Goal: Information Seeking & Learning: Compare options

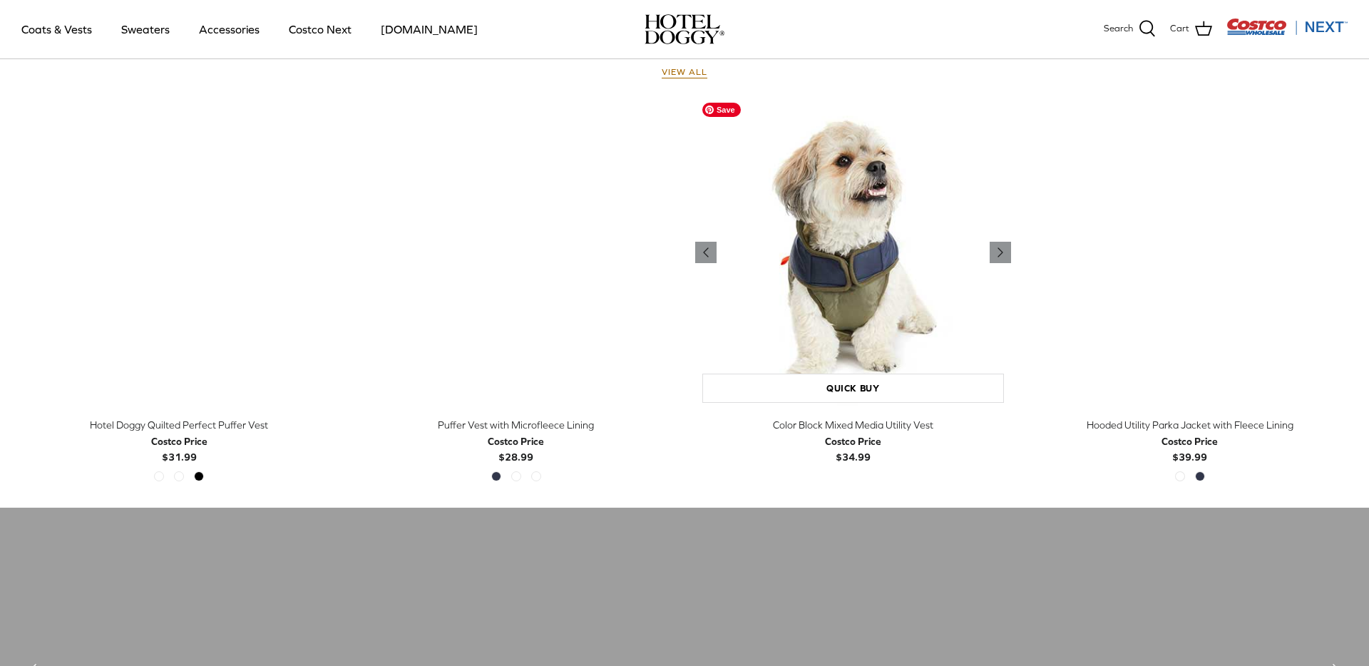
scroll to position [692, 0]
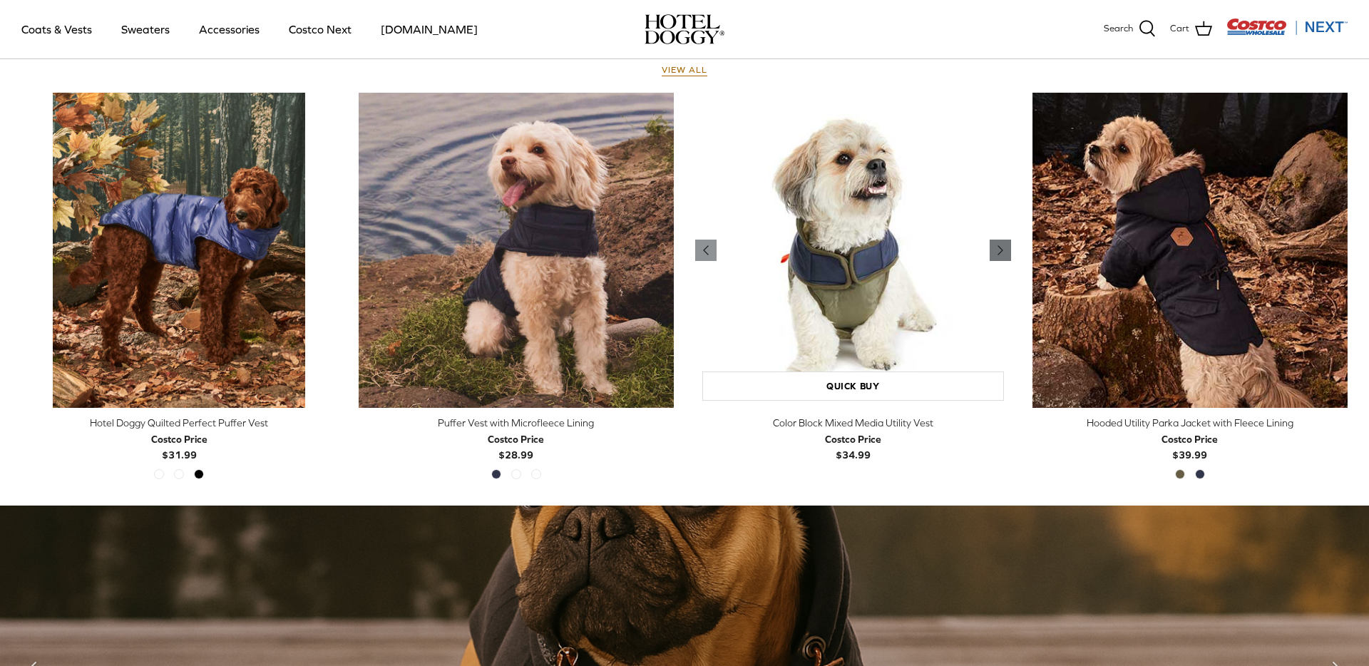
click at [1000, 254] on polyline "Previous" at bounding box center [1000, 250] width 4 height 9
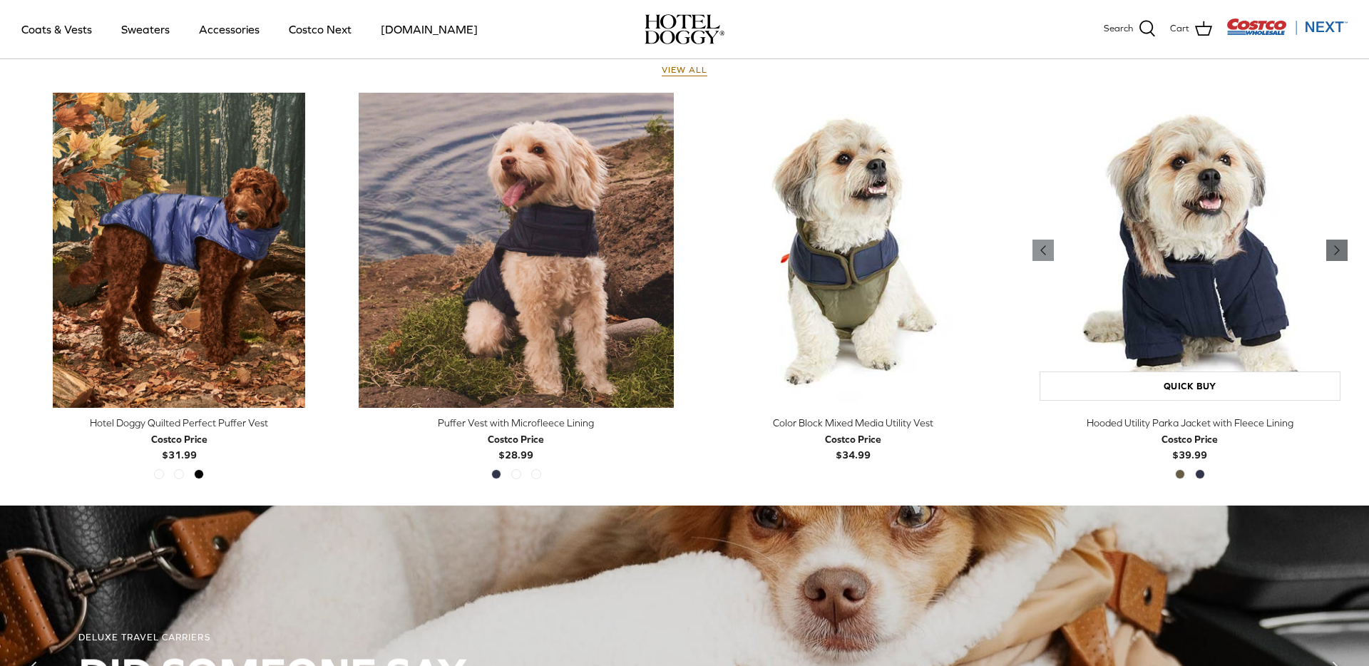
click at [1343, 245] on icon "Right" at bounding box center [1336, 250] width 17 height 17
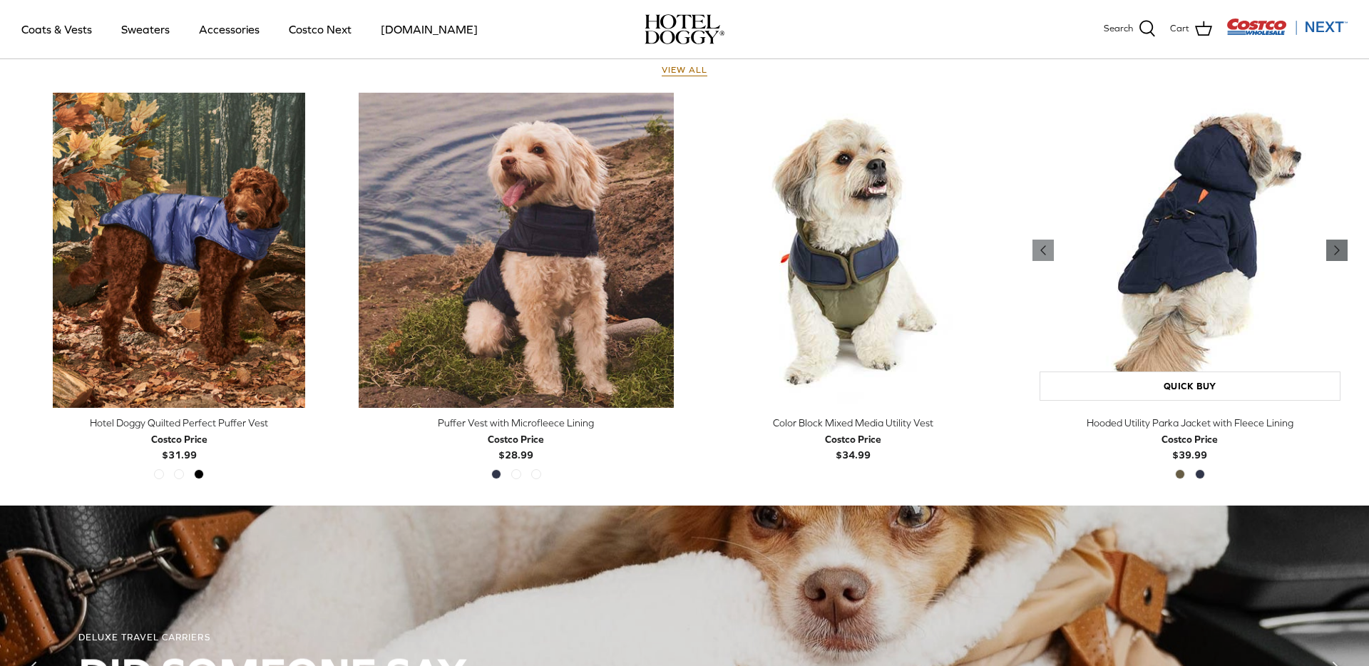
click at [1343, 245] on icon "Right" at bounding box center [1336, 250] width 17 height 17
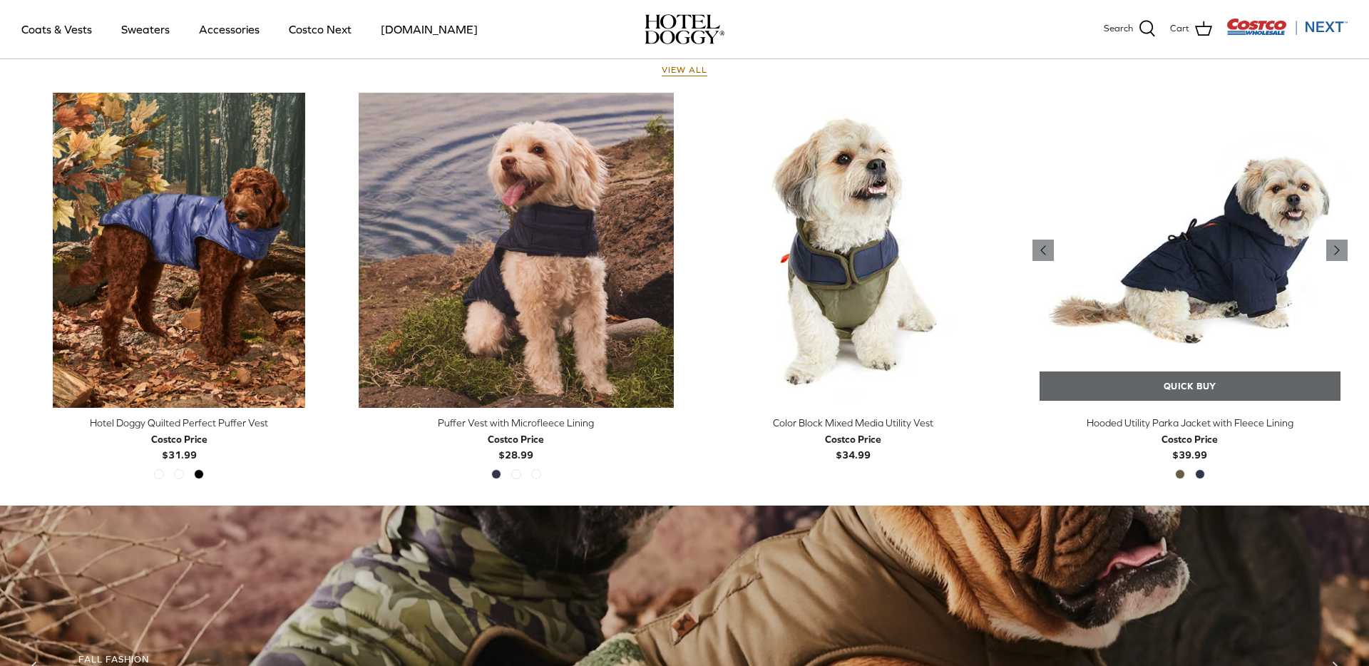
click at [1199, 396] on link "Quick buy" at bounding box center [1191, 385] width 302 height 29
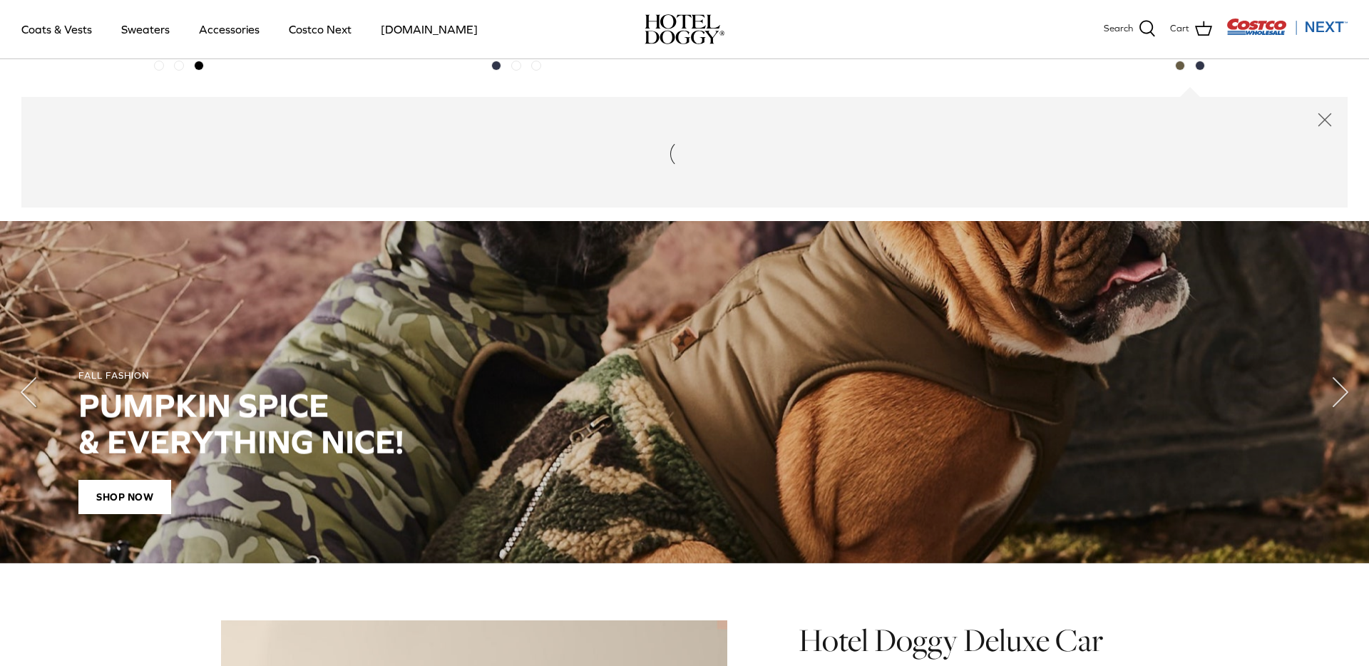
scroll to position [1112, 0]
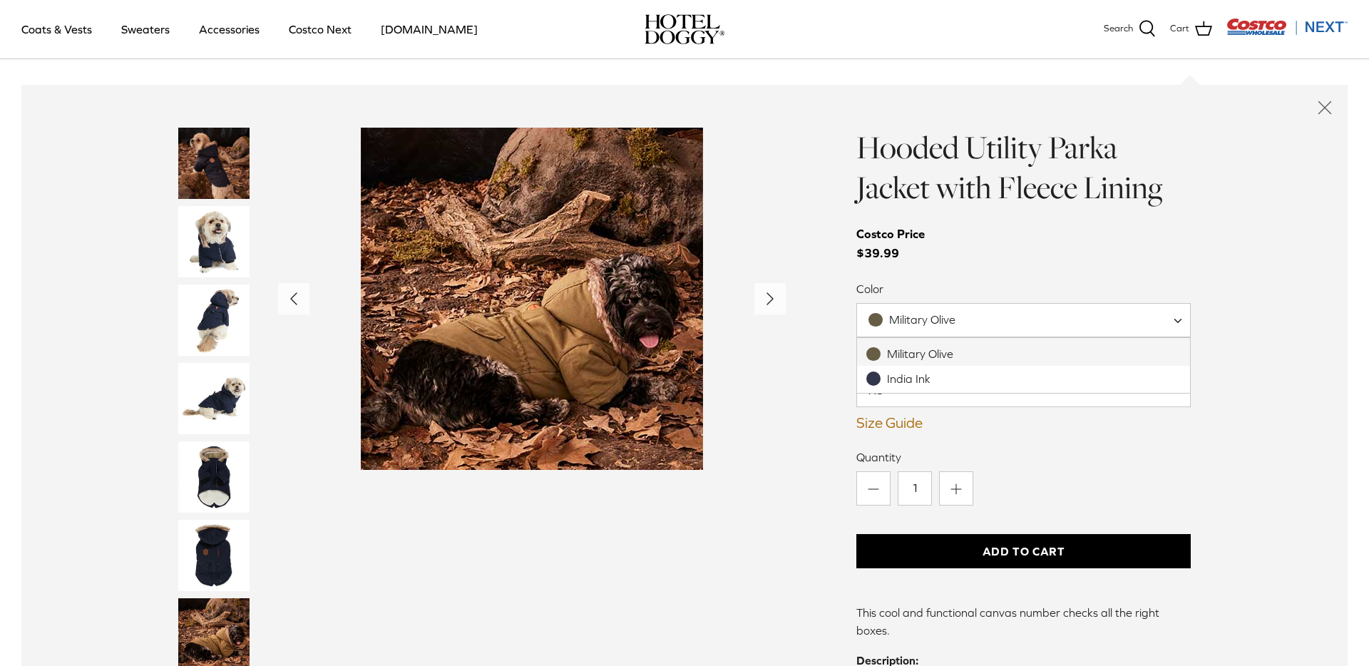
click at [985, 315] on span "Military Olive" at bounding box center [1023, 320] width 334 height 34
select select "India Ink"
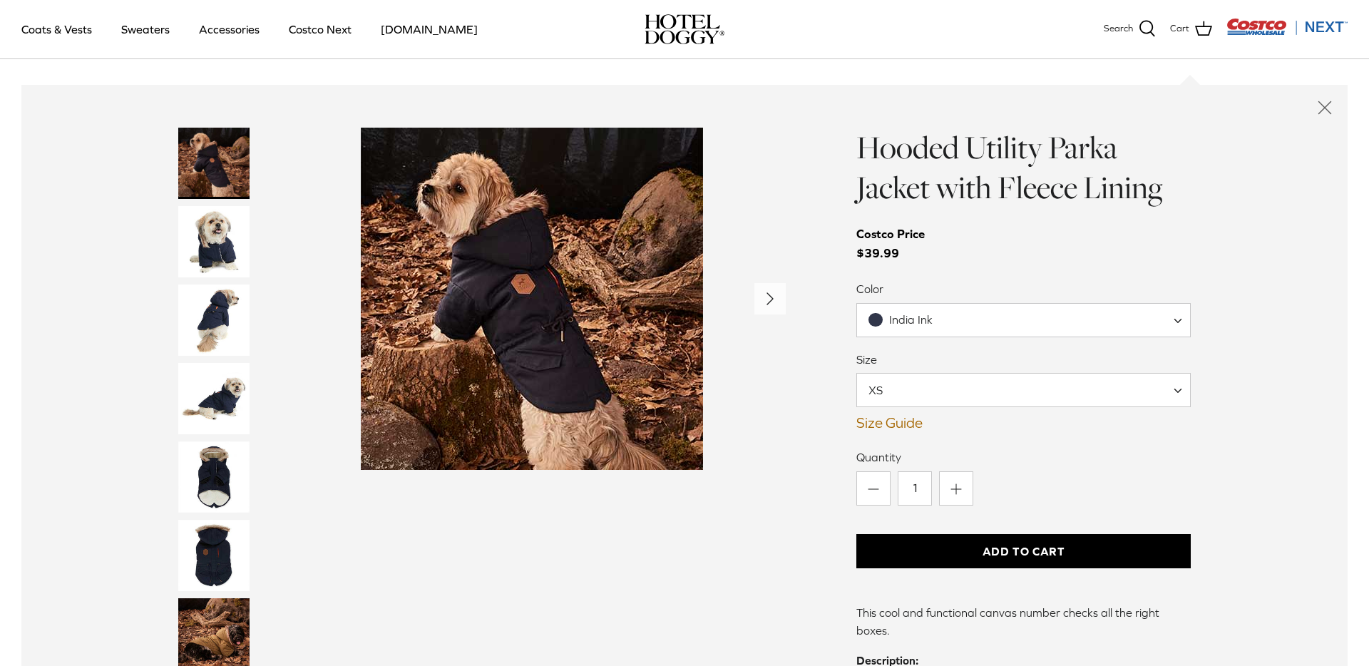
click at [943, 385] on span "XS" at bounding box center [1023, 390] width 334 height 34
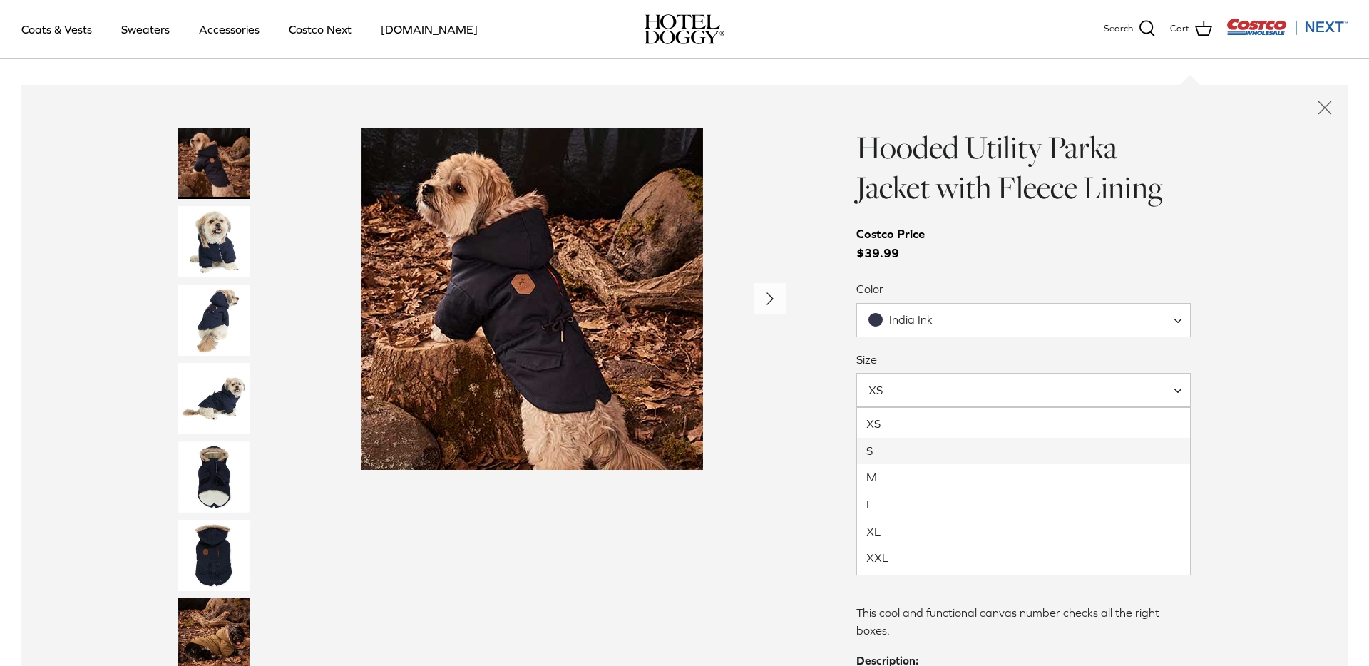
click at [800, 486] on div "Left Right" at bounding box center [684, 628] width 1055 height 1000
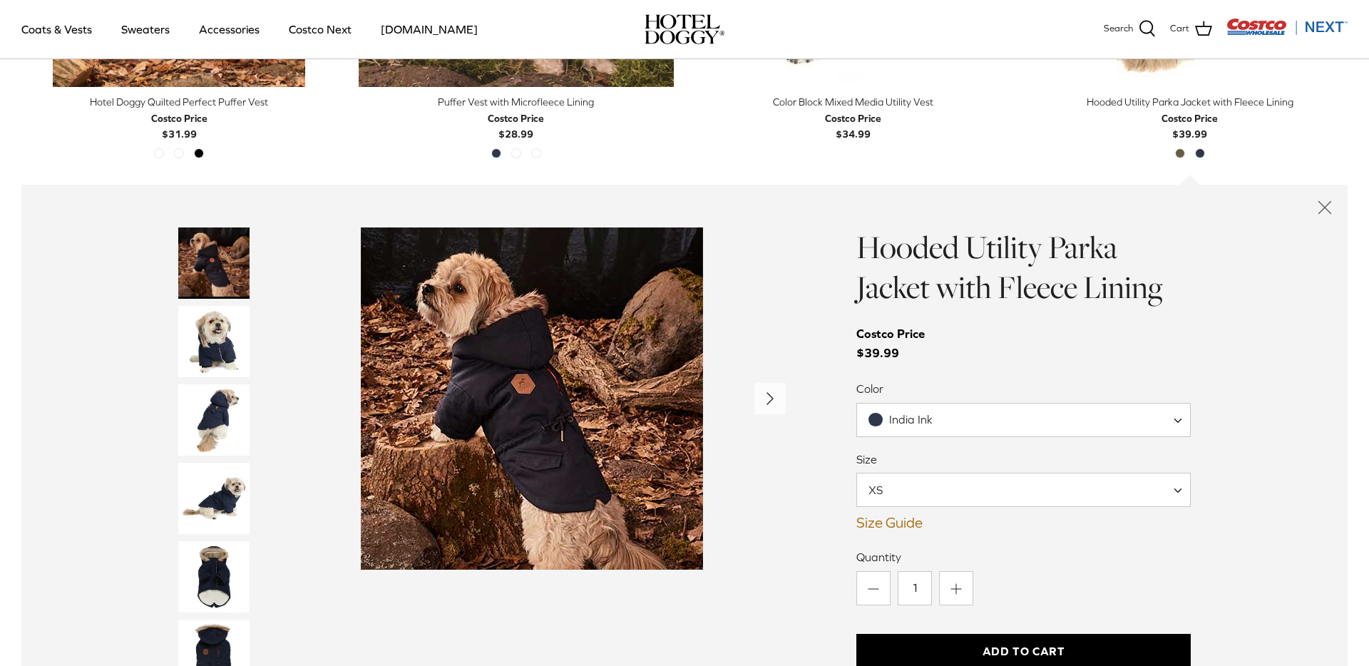
scroll to position [1011, 0]
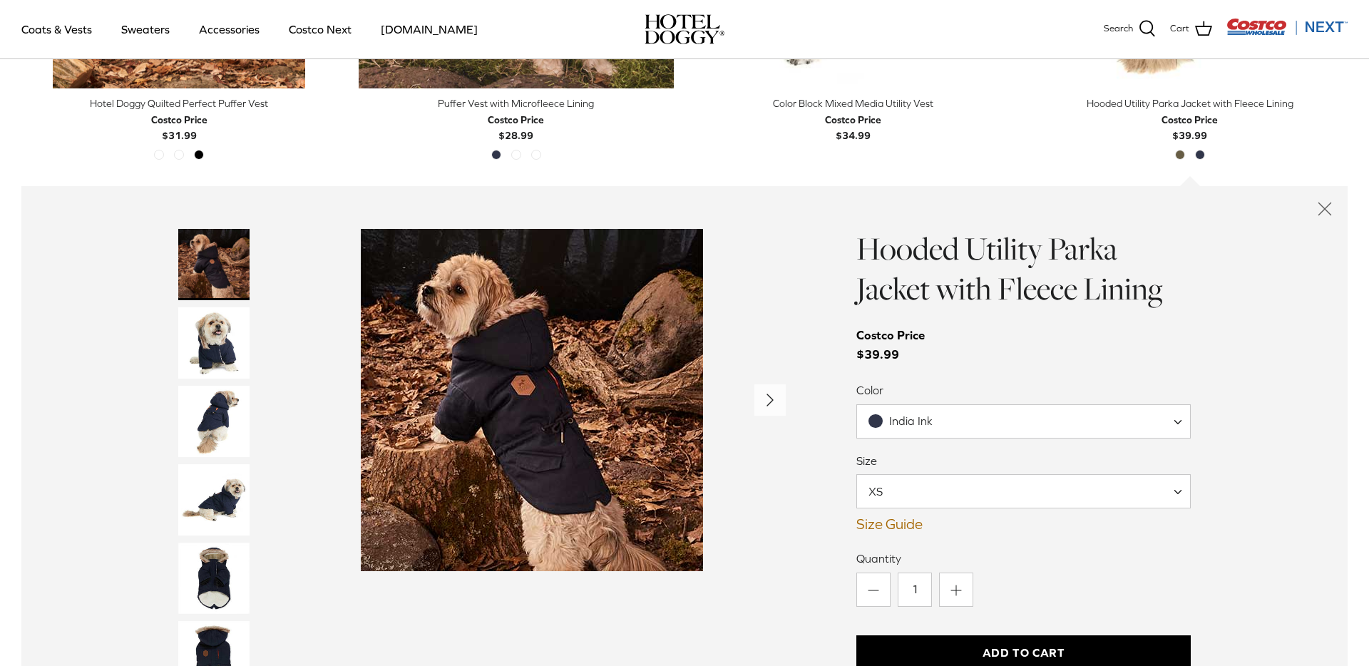
click at [225, 332] on img "Thumbnail Link" at bounding box center [213, 342] width 71 height 71
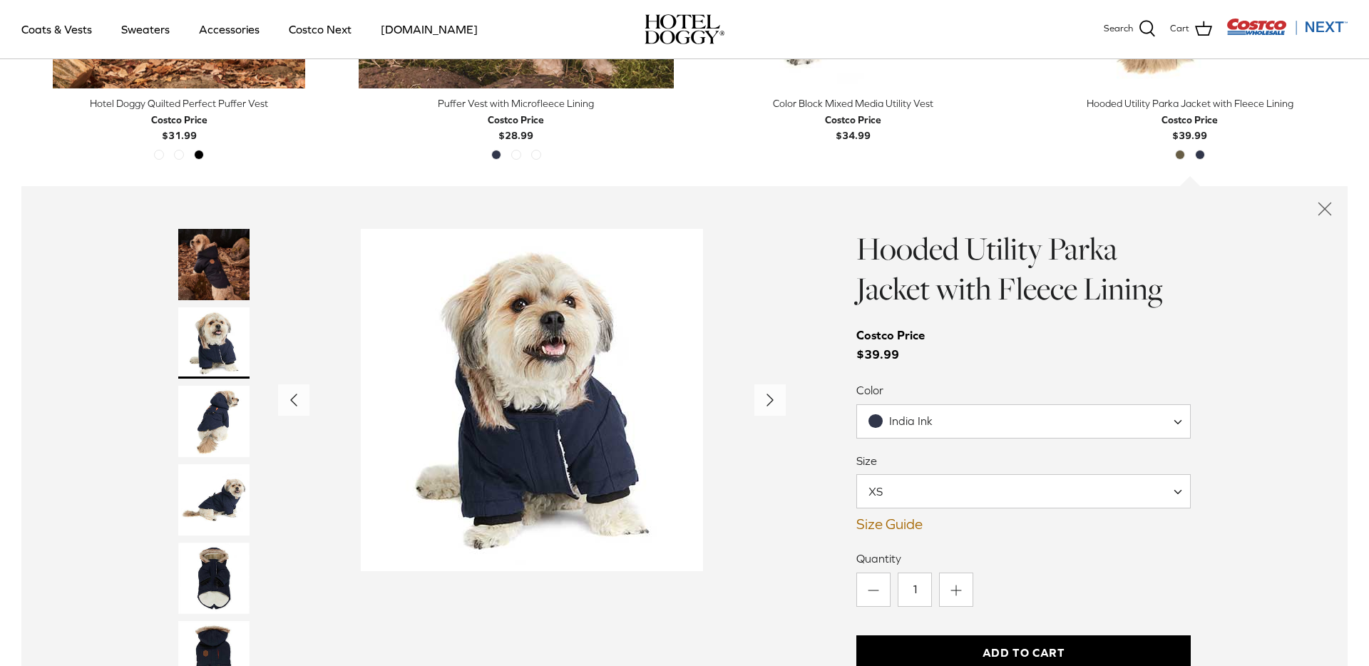
click at [209, 411] on img "Thumbnail Link" at bounding box center [213, 421] width 71 height 71
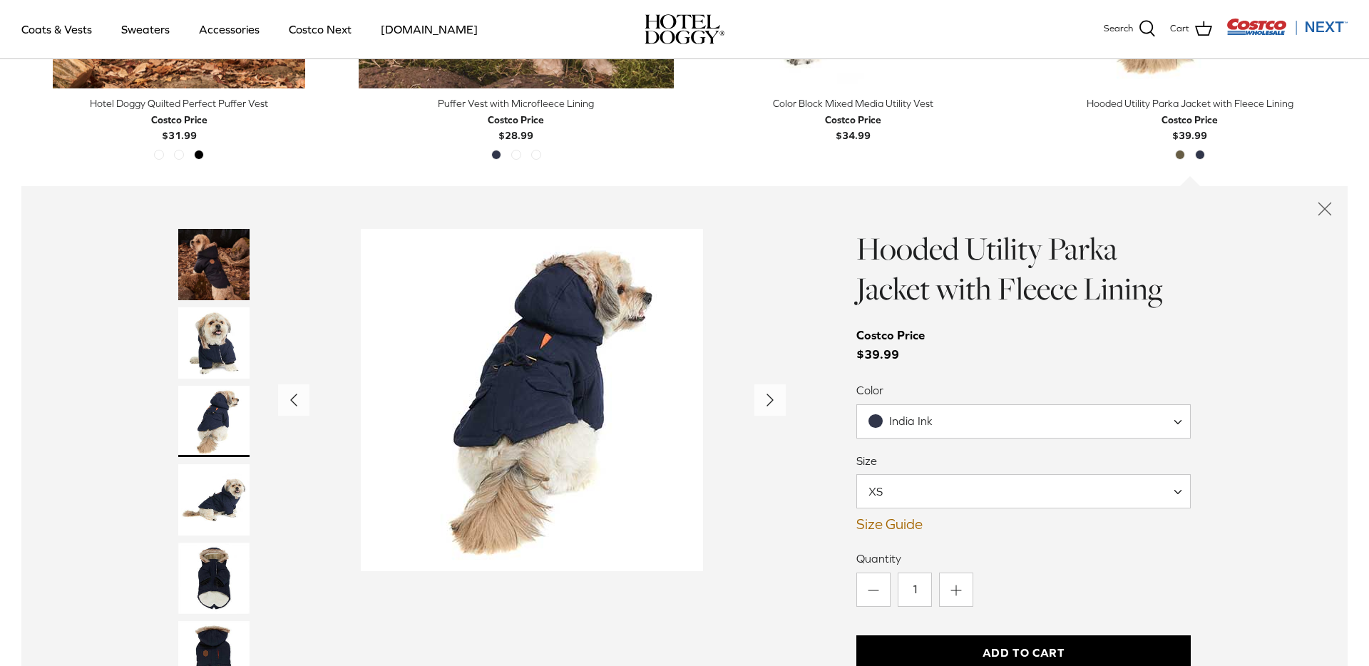
click at [199, 472] on img "Thumbnail Link" at bounding box center [213, 499] width 71 height 71
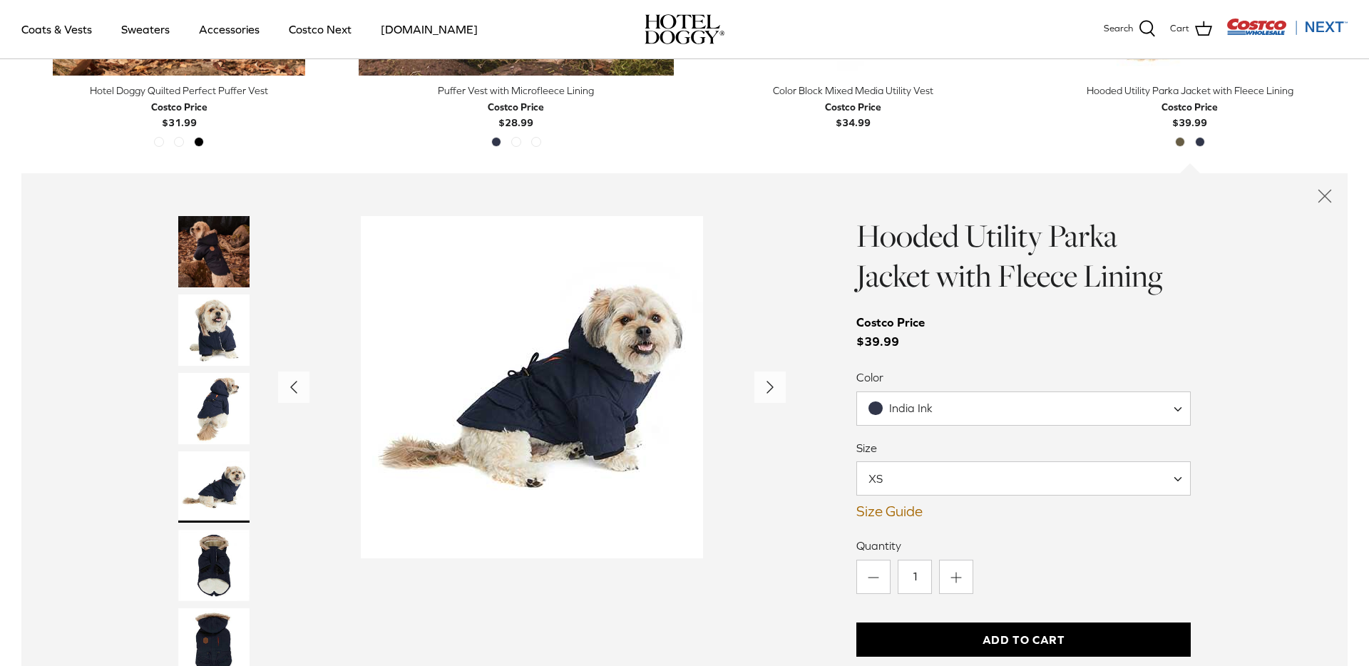
scroll to position [1026, 0]
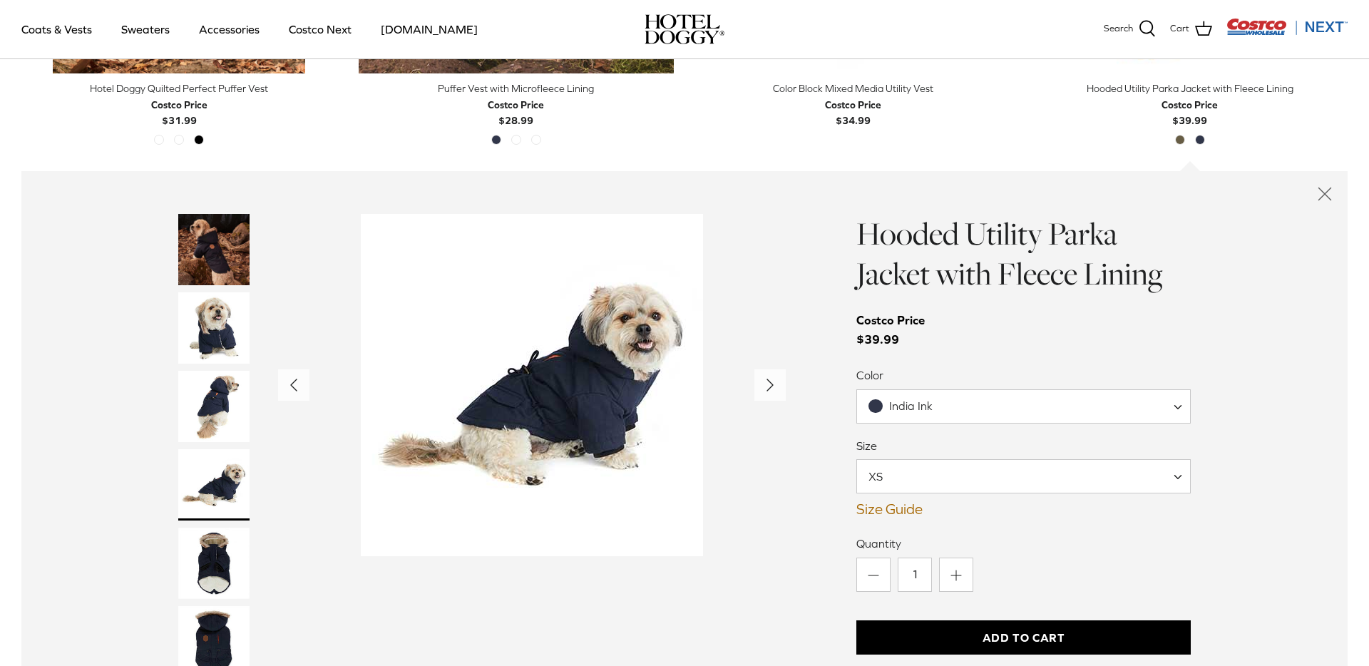
click at [222, 343] on img "Thumbnail Link" at bounding box center [213, 327] width 71 height 71
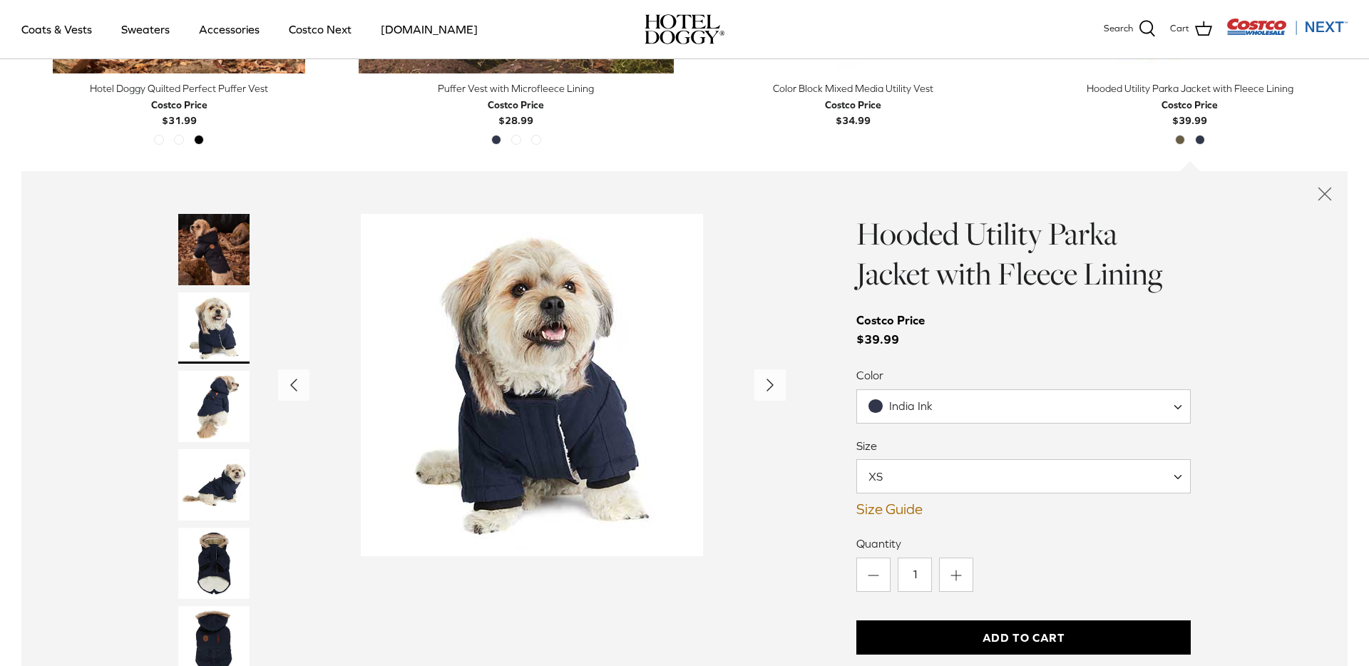
click at [212, 395] on img "Thumbnail Link" at bounding box center [213, 406] width 71 height 71
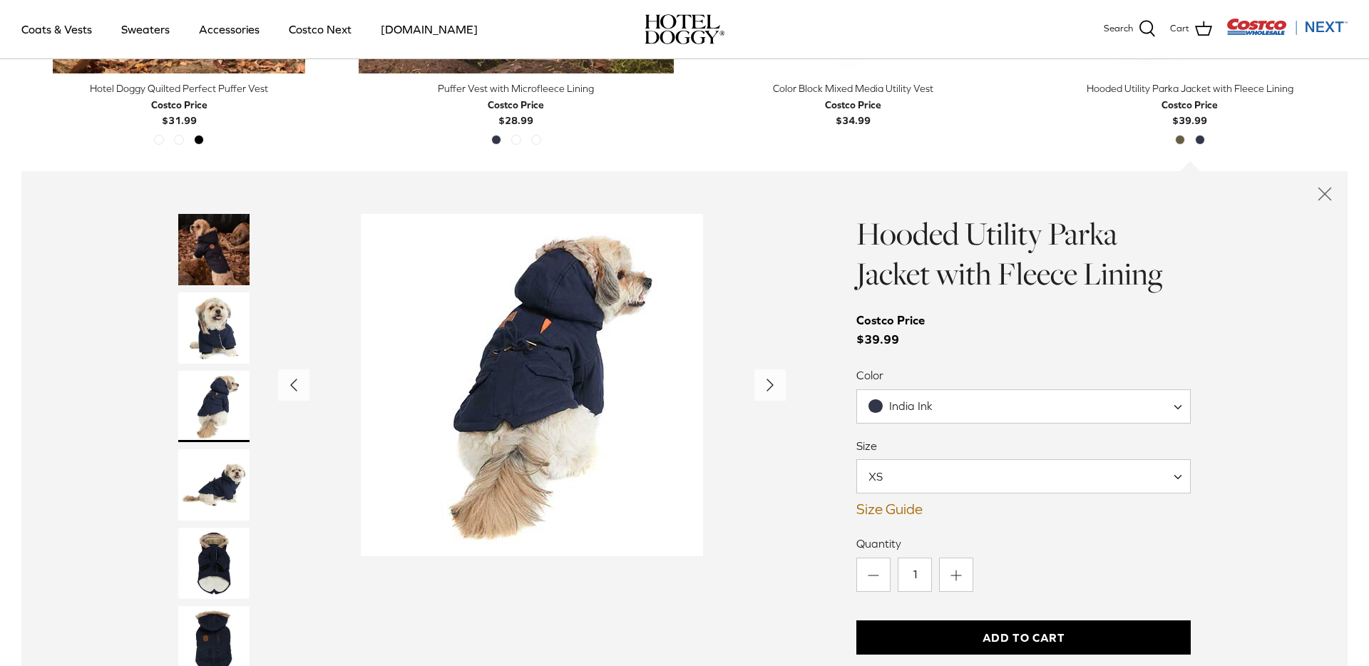
click at [209, 450] on img "Thumbnail Link" at bounding box center [213, 484] width 71 height 71
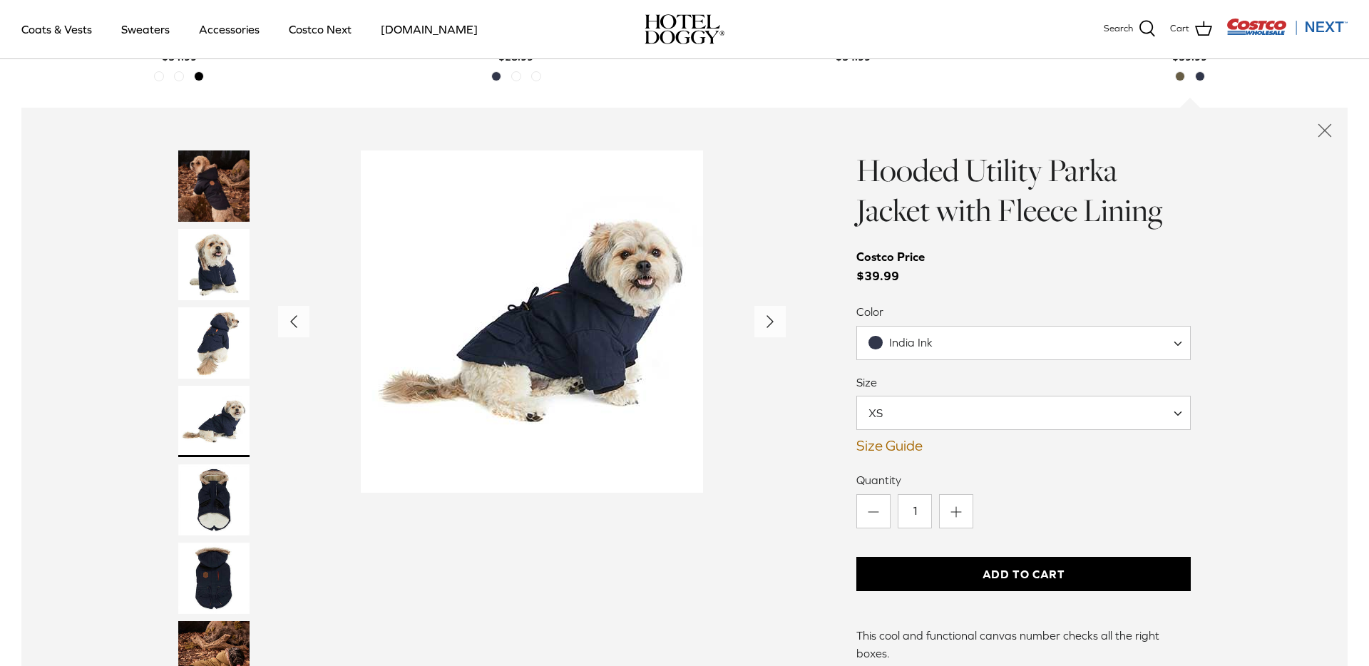
scroll to position [1106, 0]
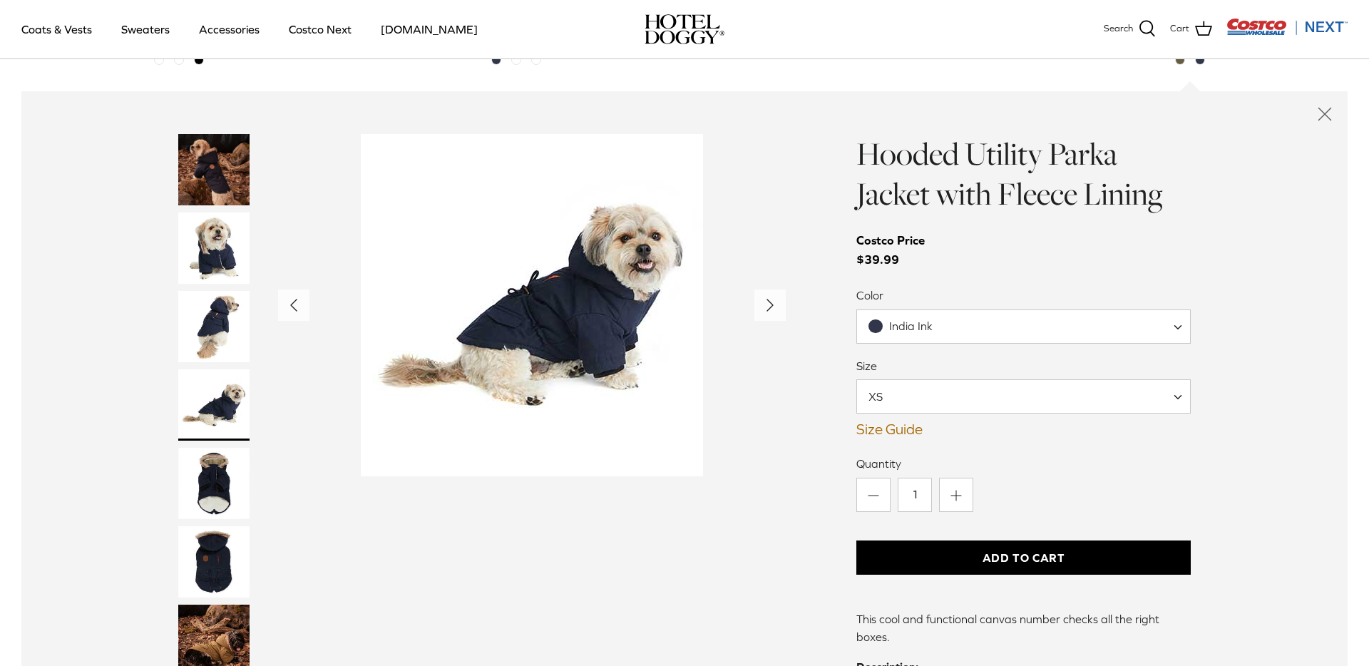
click at [207, 466] on img "Thumbnail Link" at bounding box center [213, 483] width 71 height 71
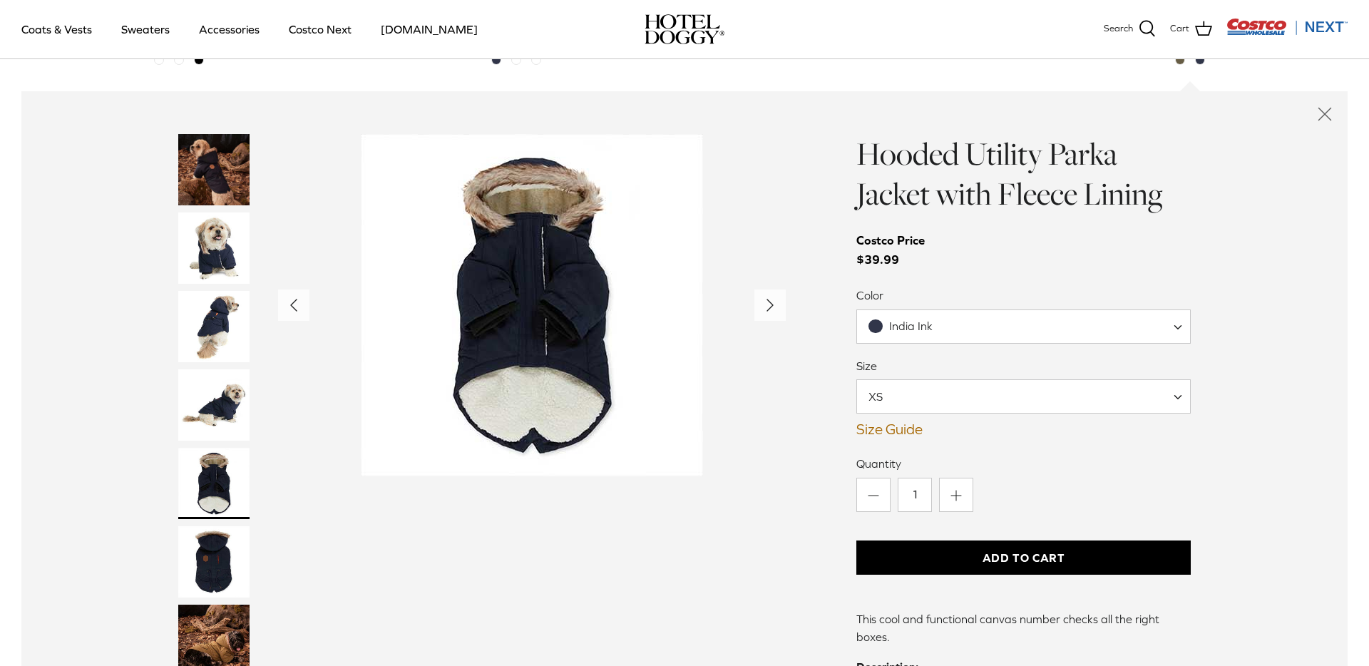
click at [207, 553] on img "Thumbnail Link" at bounding box center [213, 561] width 71 height 71
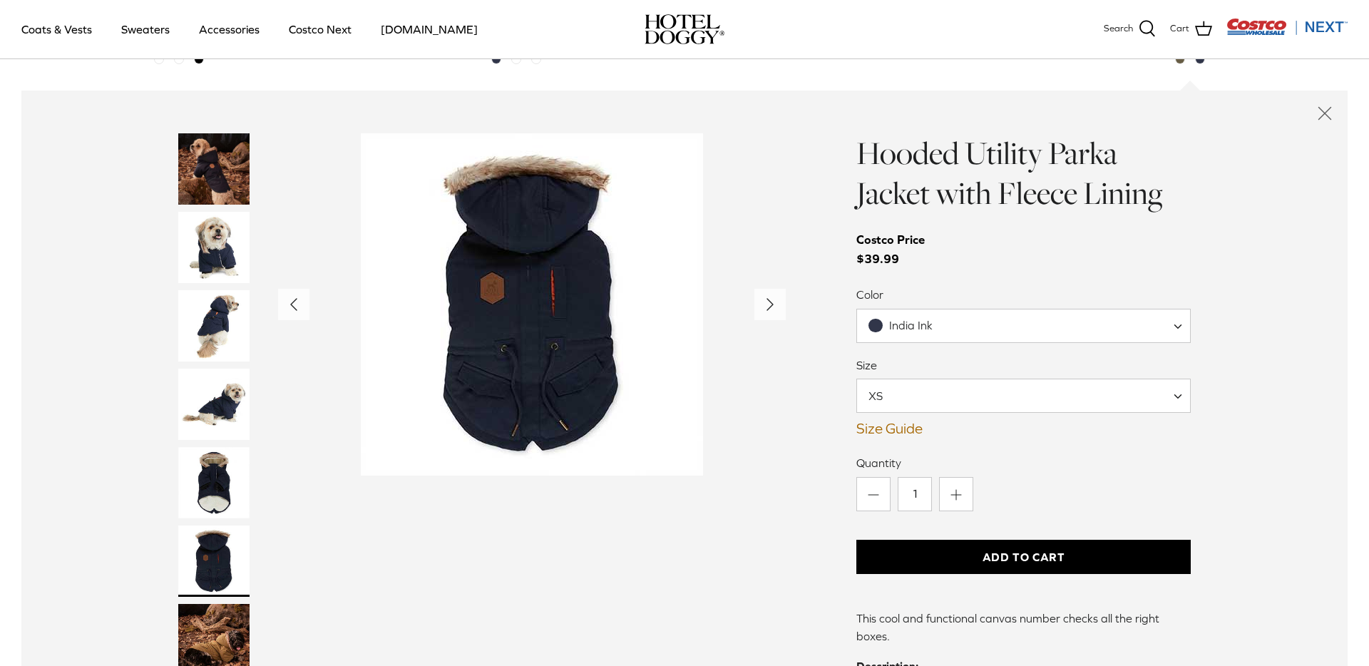
scroll to position [1083, 0]
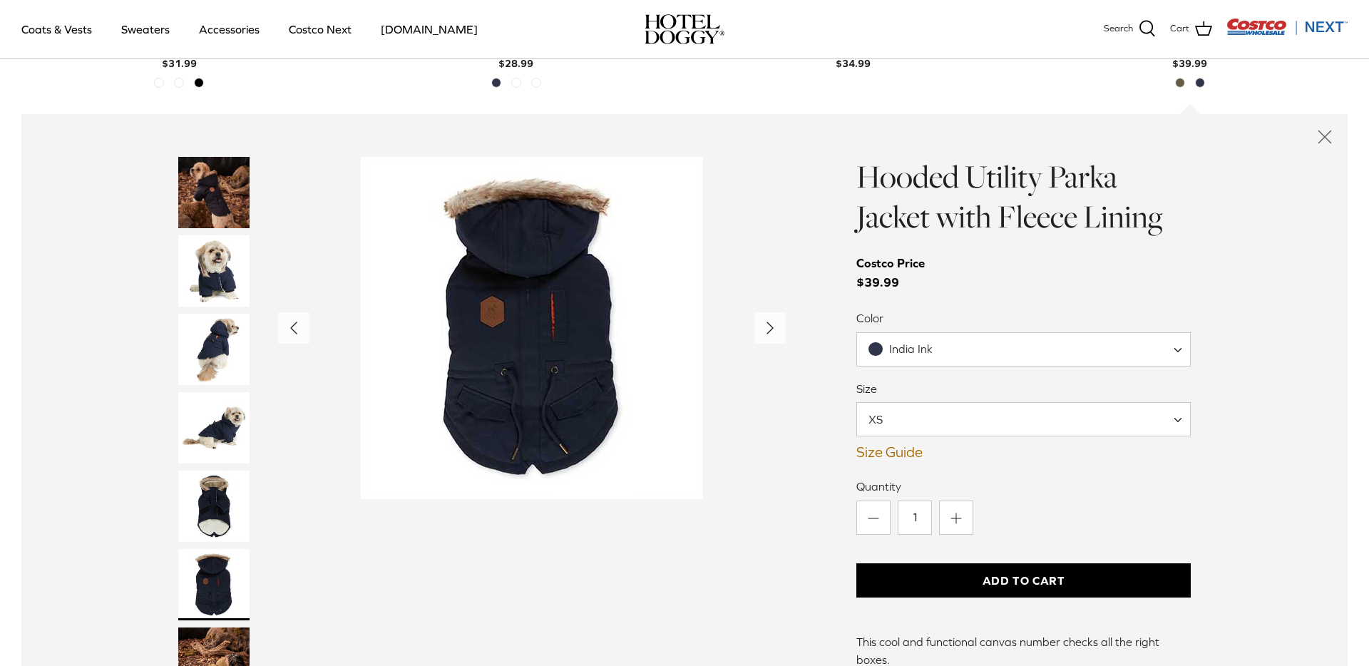
click at [208, 450] on img "Thumbnail Link" at bounding box center [213, 427] width 71 height 71
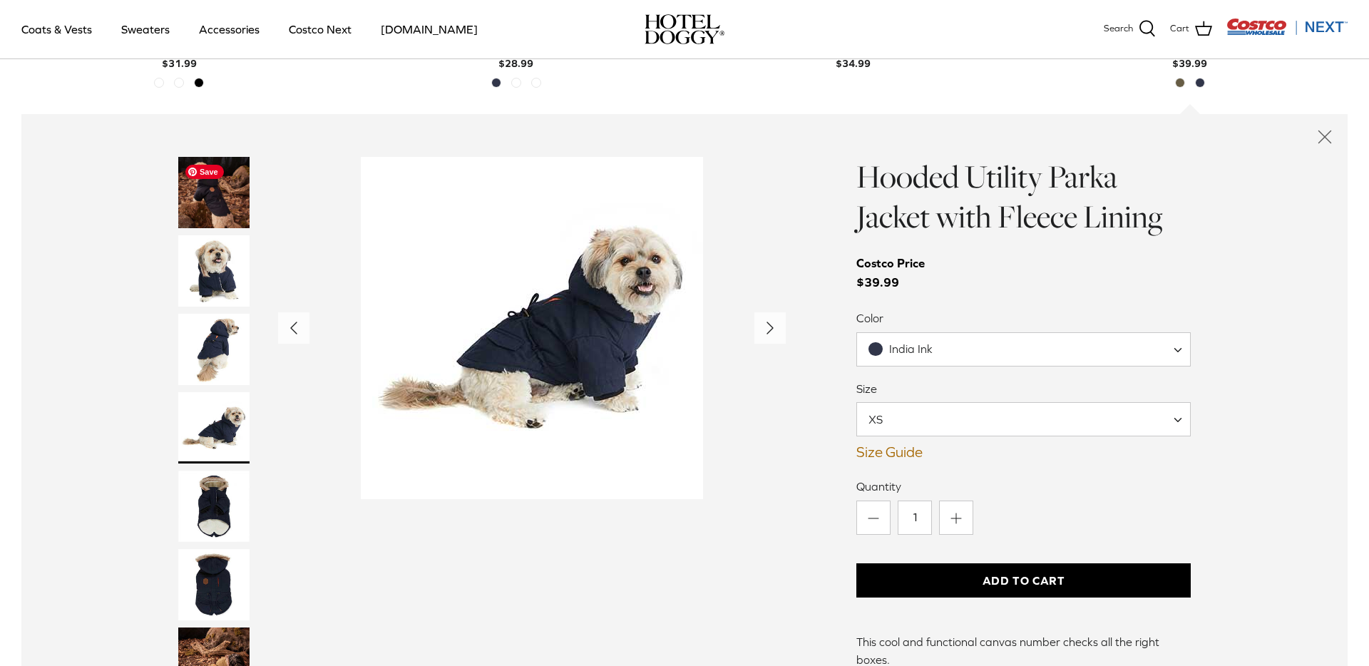
click at [225, 211] on img "Thumbnail Link" at bounding box center [213, 192] width 71 height 71
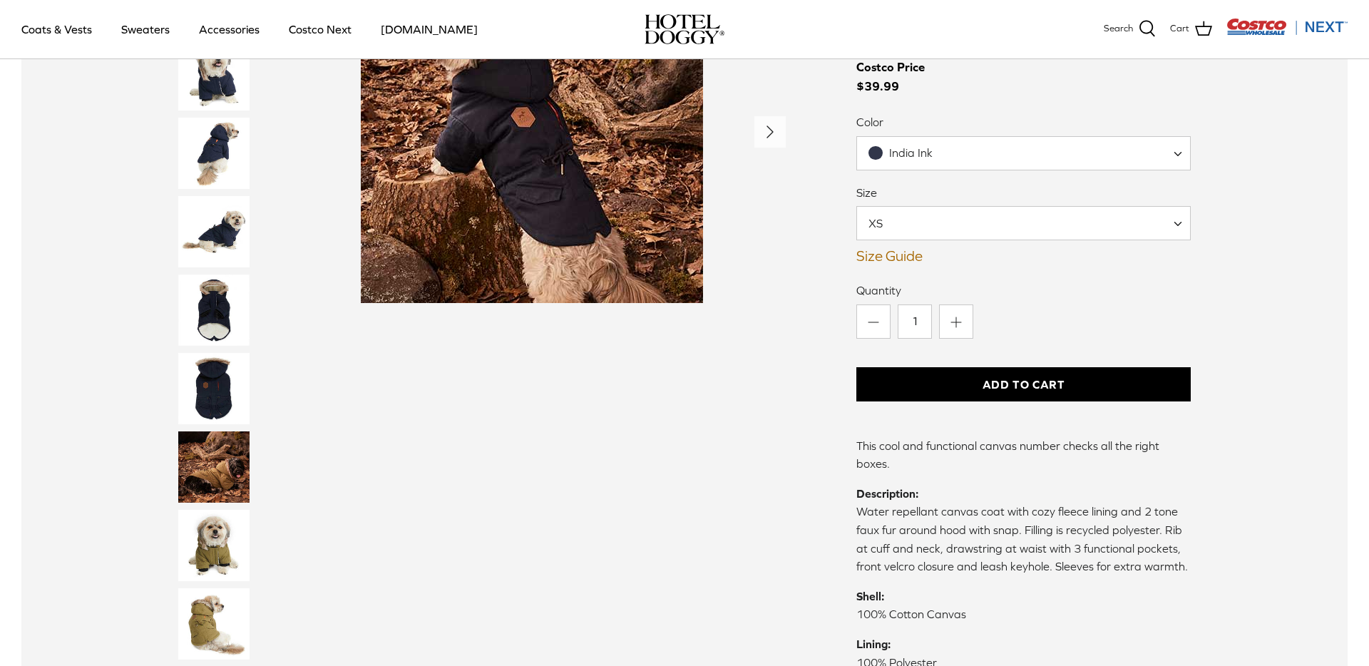
scroll to position [1522, 0]
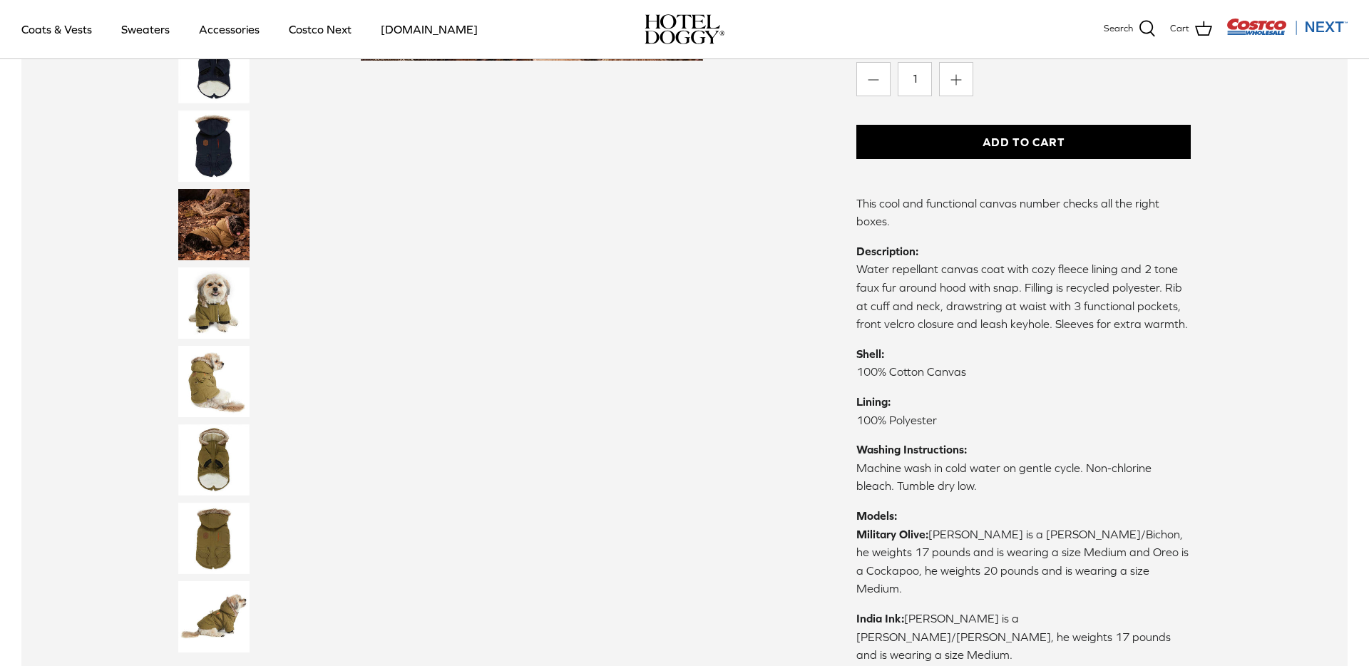
click at [208, 325] on img "Thumbnail Link" at bounding box center [213, 302] width 71 height 71
click at [215, 312] on img "Thumbnail Link" at bounding box center [213, 302] width 71 height 71
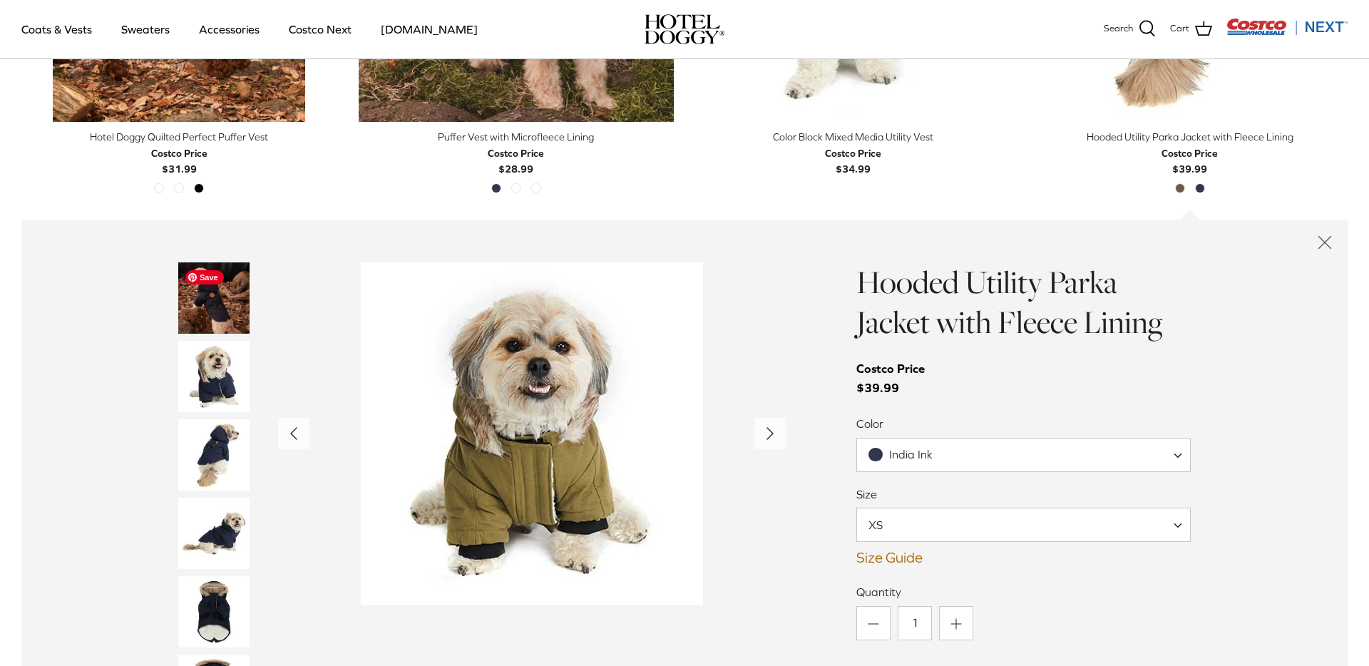
scroll to position [979, 0]
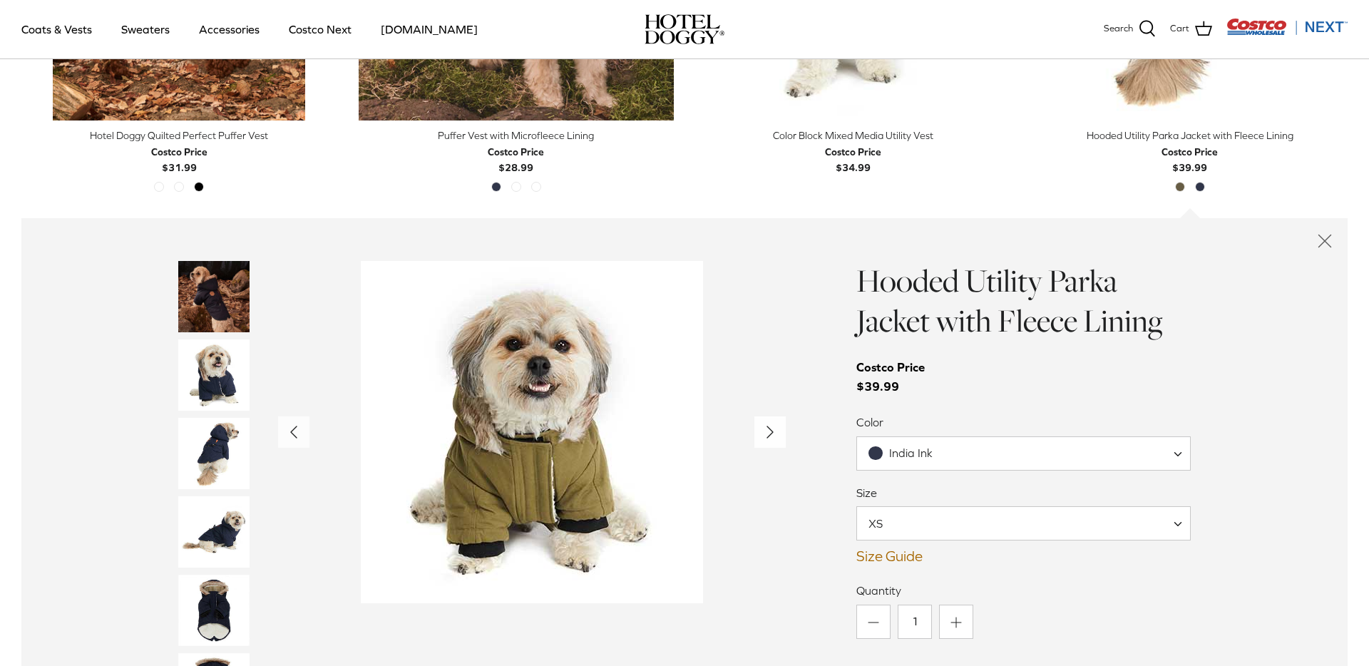
click at [762, 435] on icon "Right" at bounding box center [770, 432] width 23 height 23
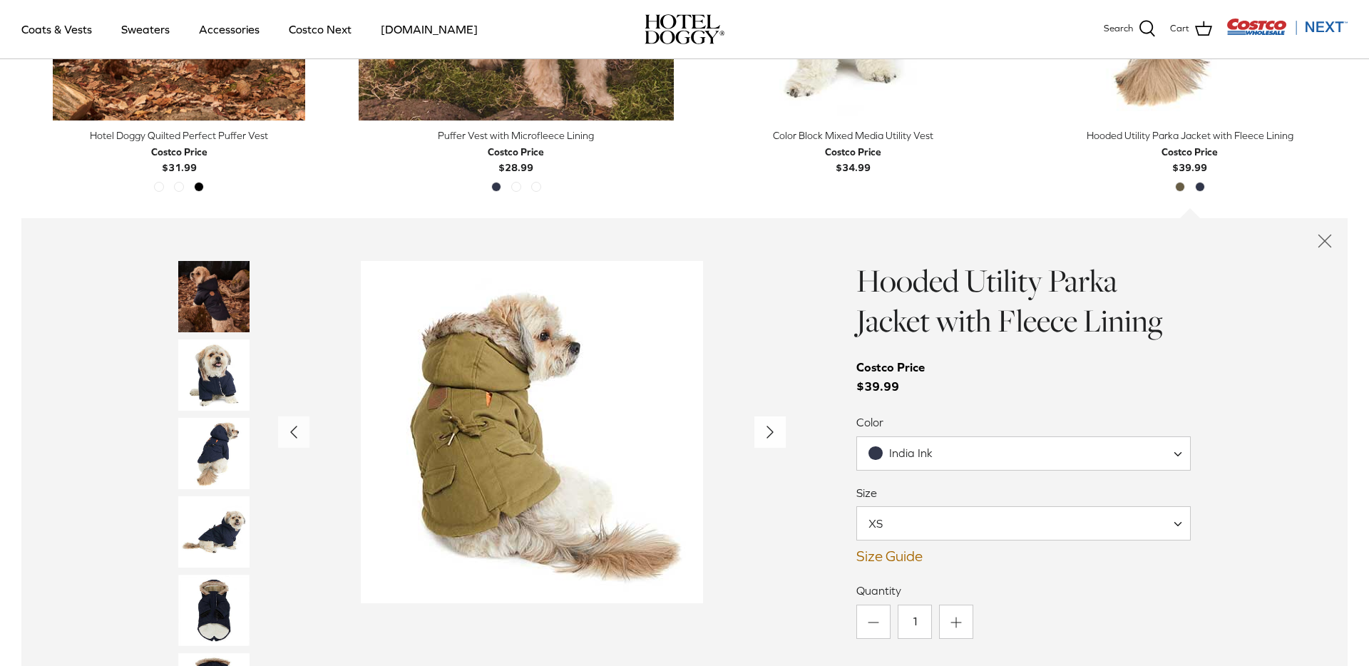
click at [762, 435] on icon "Right" at bounding box center [770, 432] width 23 height 23
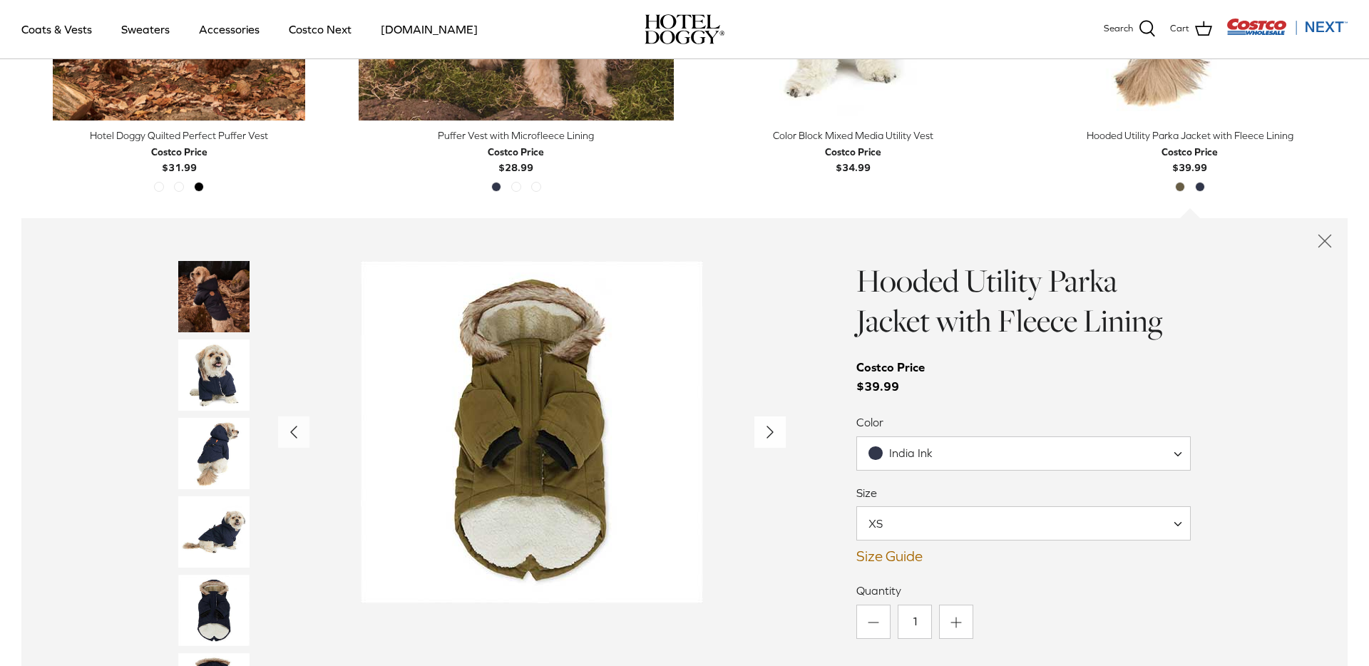
click at [762, 435] on icon "Right" at bounding box center [770, 432] width 23 height 23
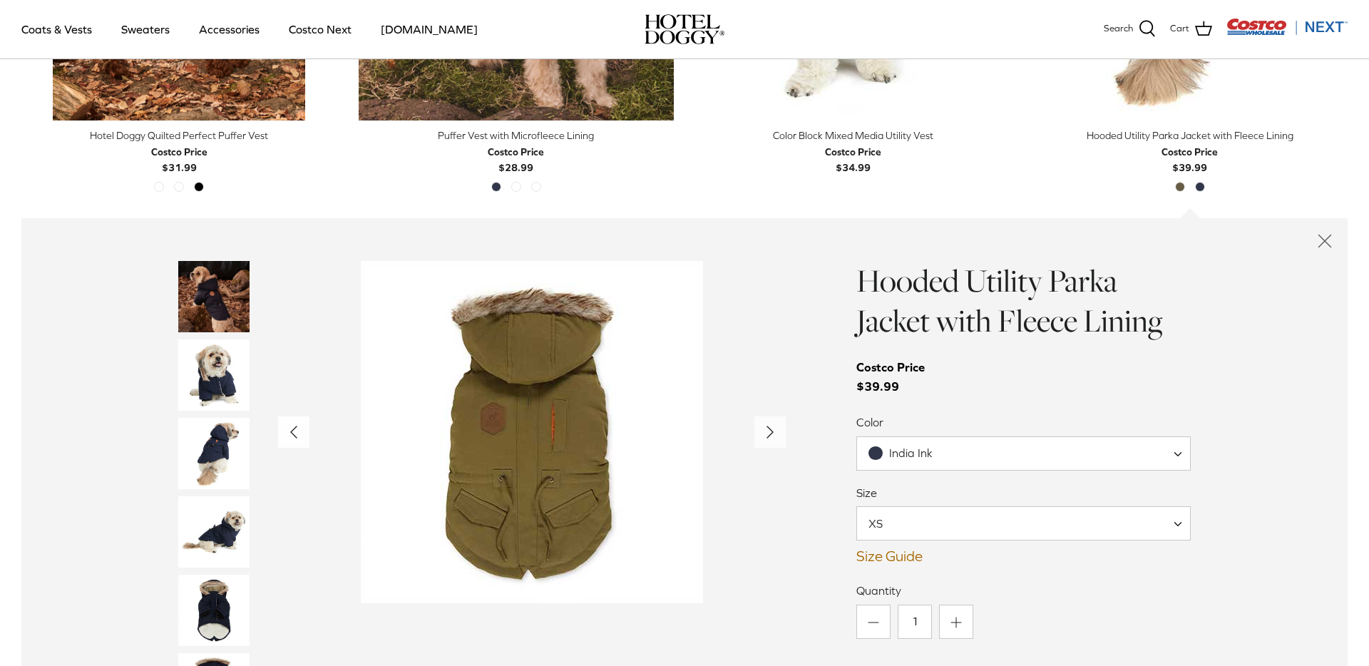
click at [292, 431] on polyline "Previous" at bounding box center [294, 431] width 6 height 11
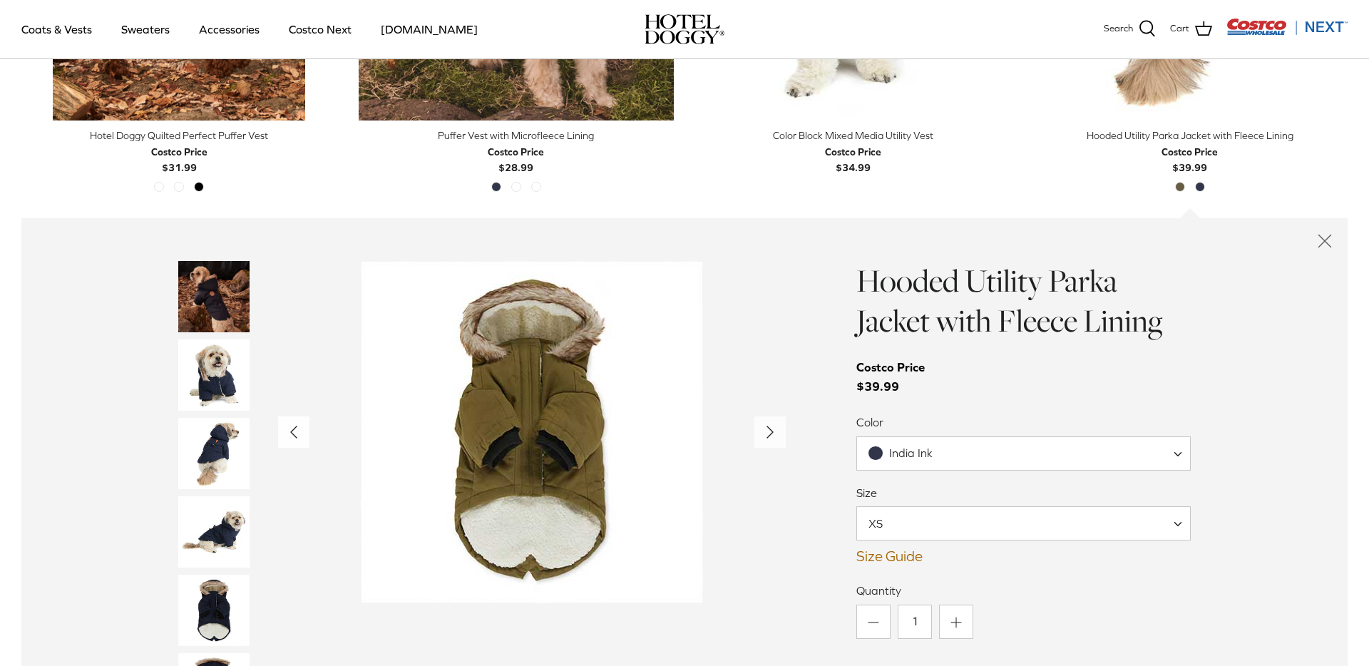
click at [292, 431] on polyline "Previous" at bounding box center [294, 431] width 6 height 11
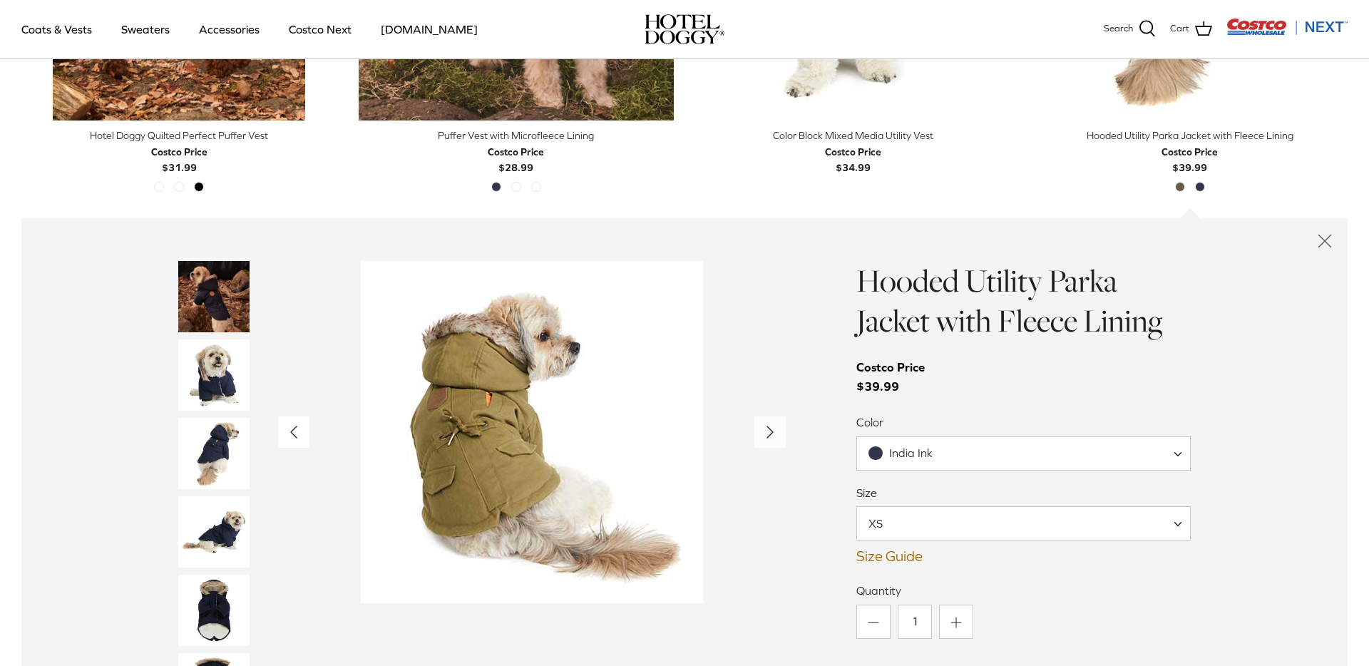
click at [292, 431] on polyline "Previous" at bounding box center [294, 431] width 6 height 11
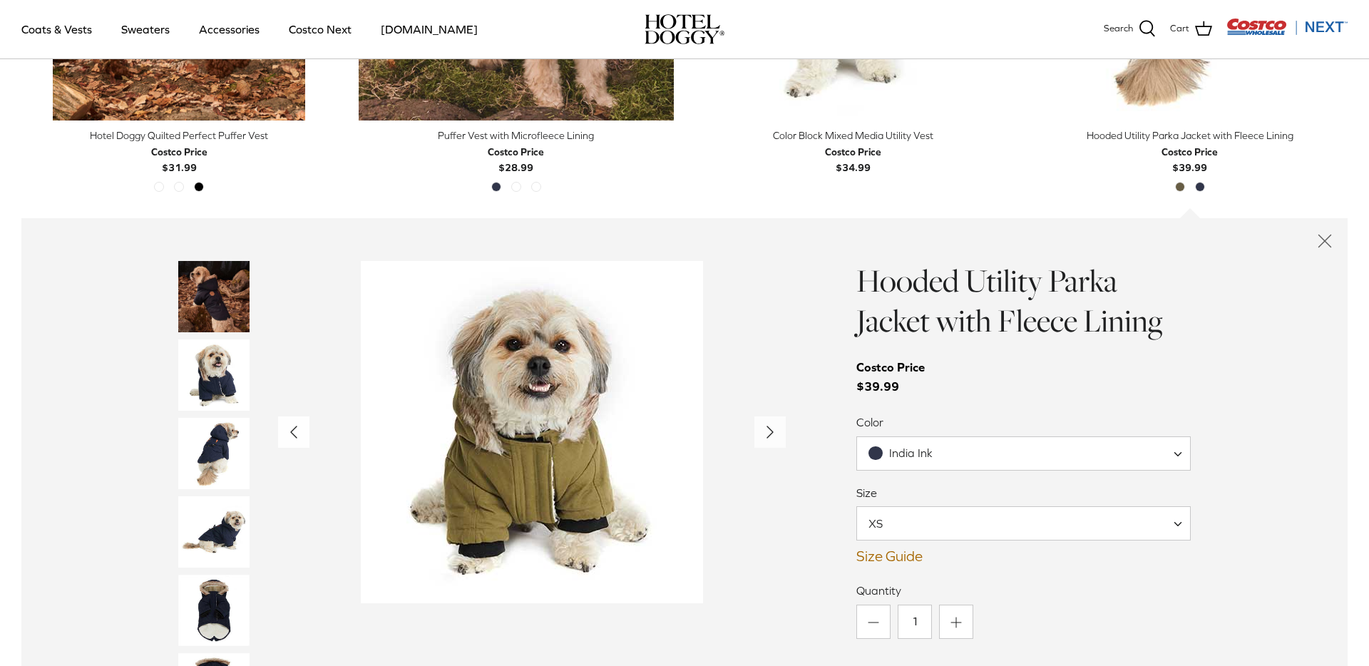
click at [292, 431] on polyline "Previous" at bounding box center [294, 431] width 6 height 11
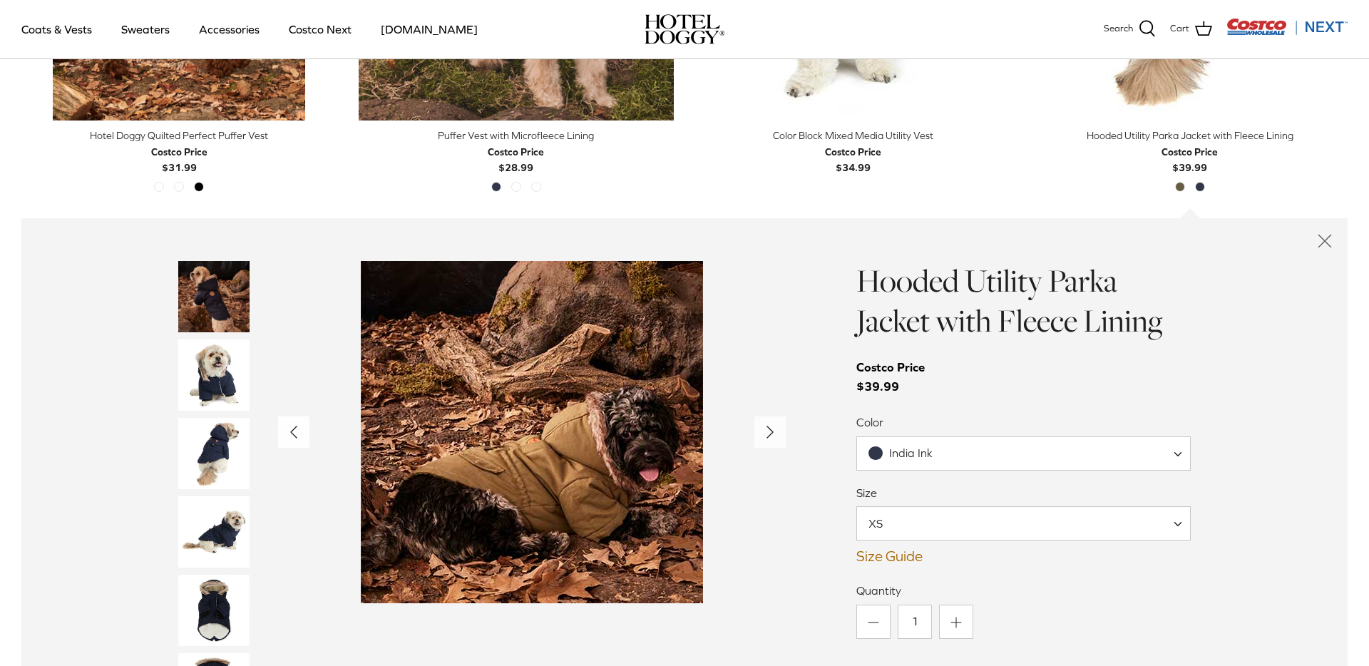
click at [292, 431] on polyline "Previous" at bounding box center [294, 431] width 6 height 11
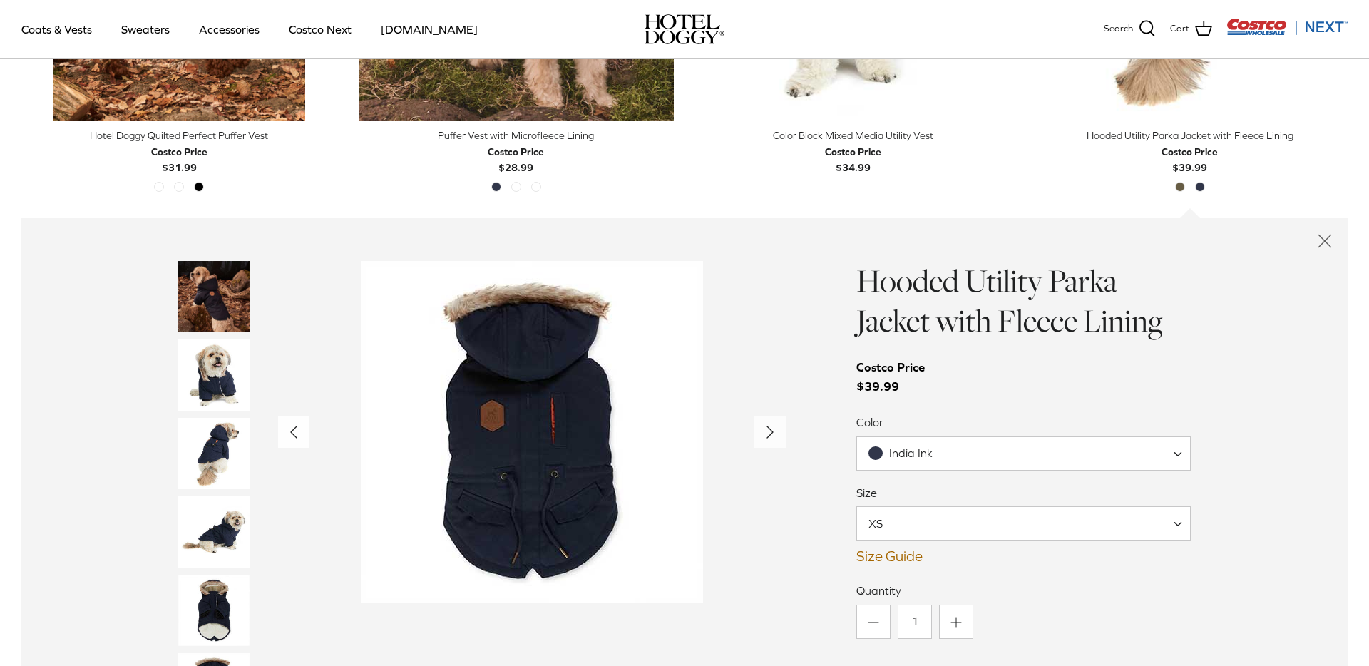
click at [292, 431] on polyline "Previous" at bounding box center [294, 431] width 6 height 11
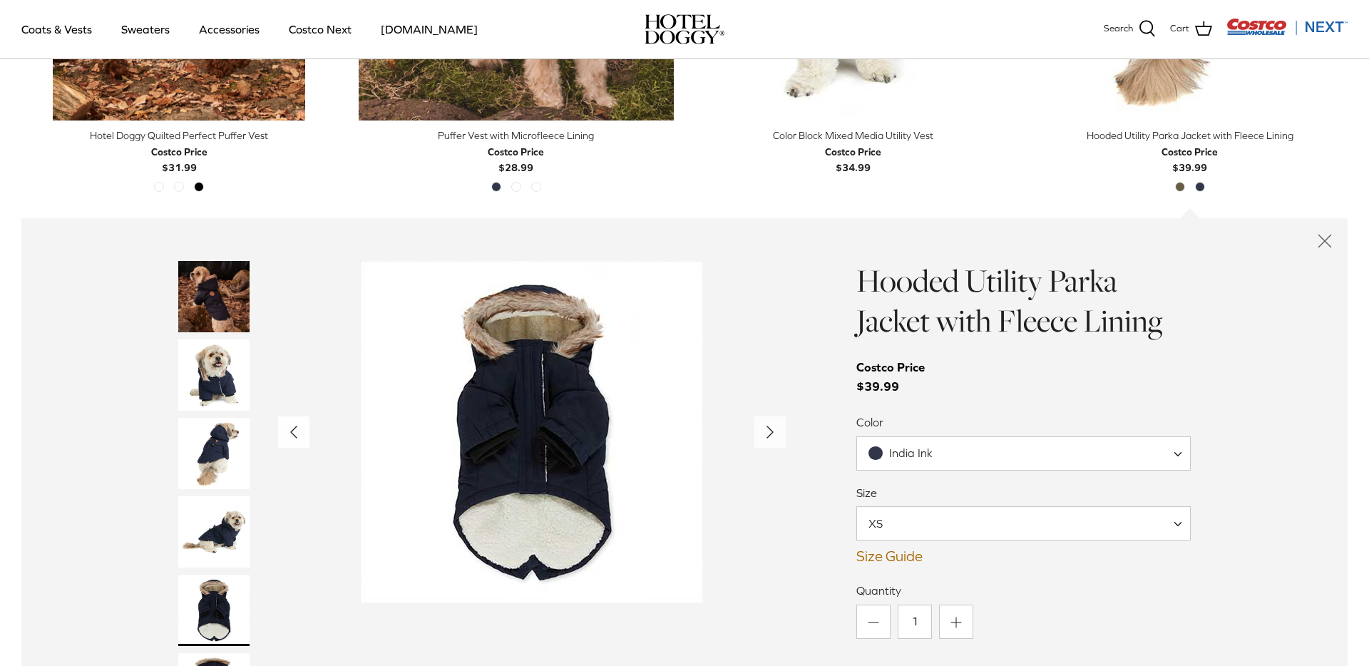
click at [292, 431] on polyline "Previous" at bounding box center [294, 431] width 6 height 11
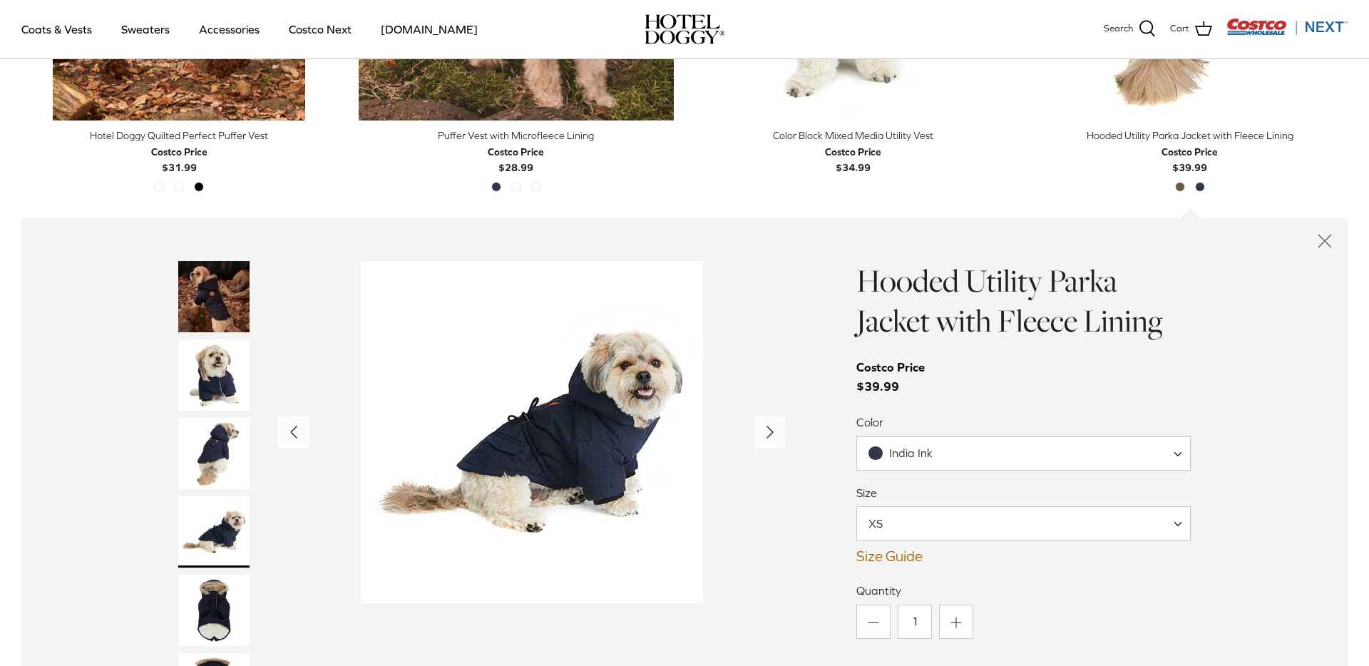
click at [327, 369] on div "Show Gallery" at bounding box center [532, 432] width 508 height 342
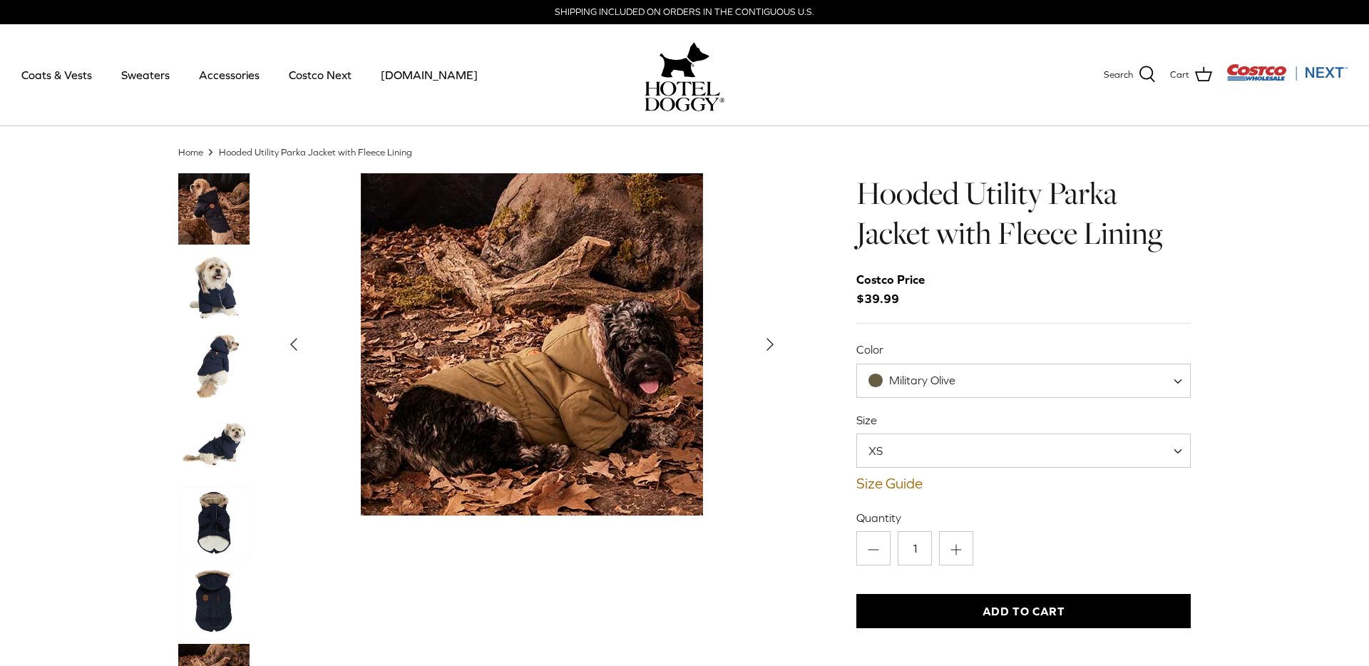
click at [226, 287] on img "Thumbnail Link" at bounding box center [213, 287] width 71 height 71
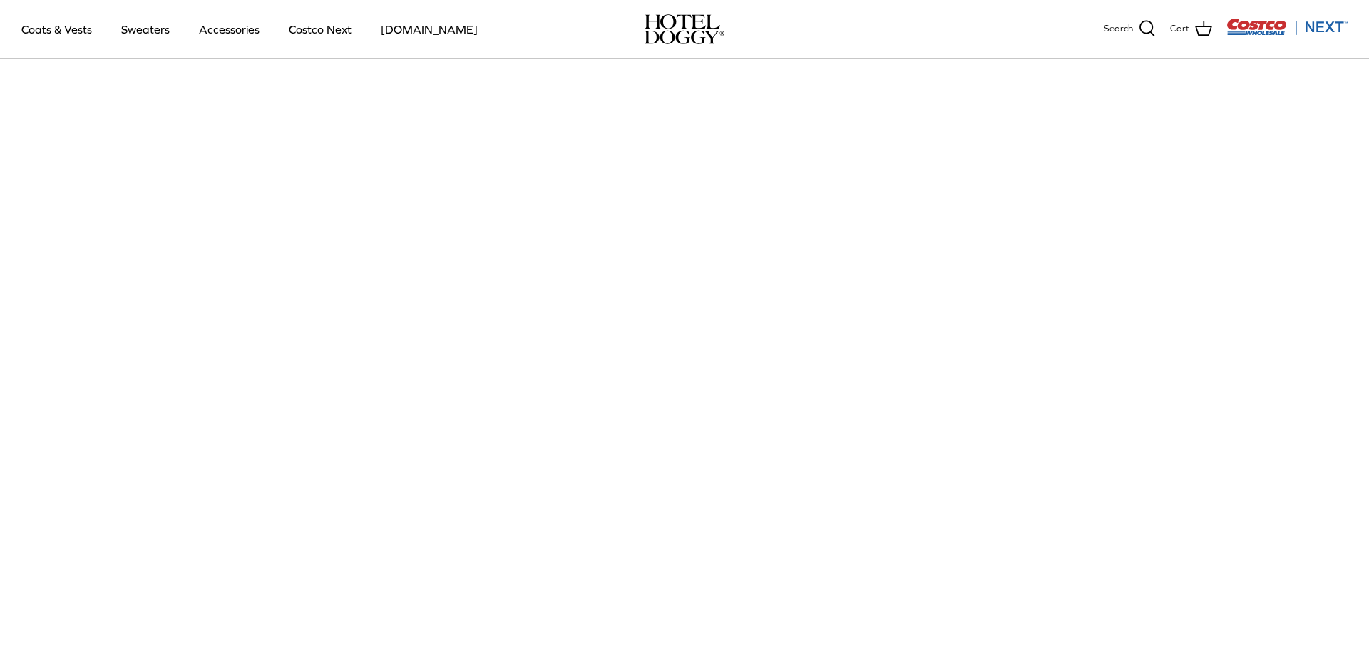
select select
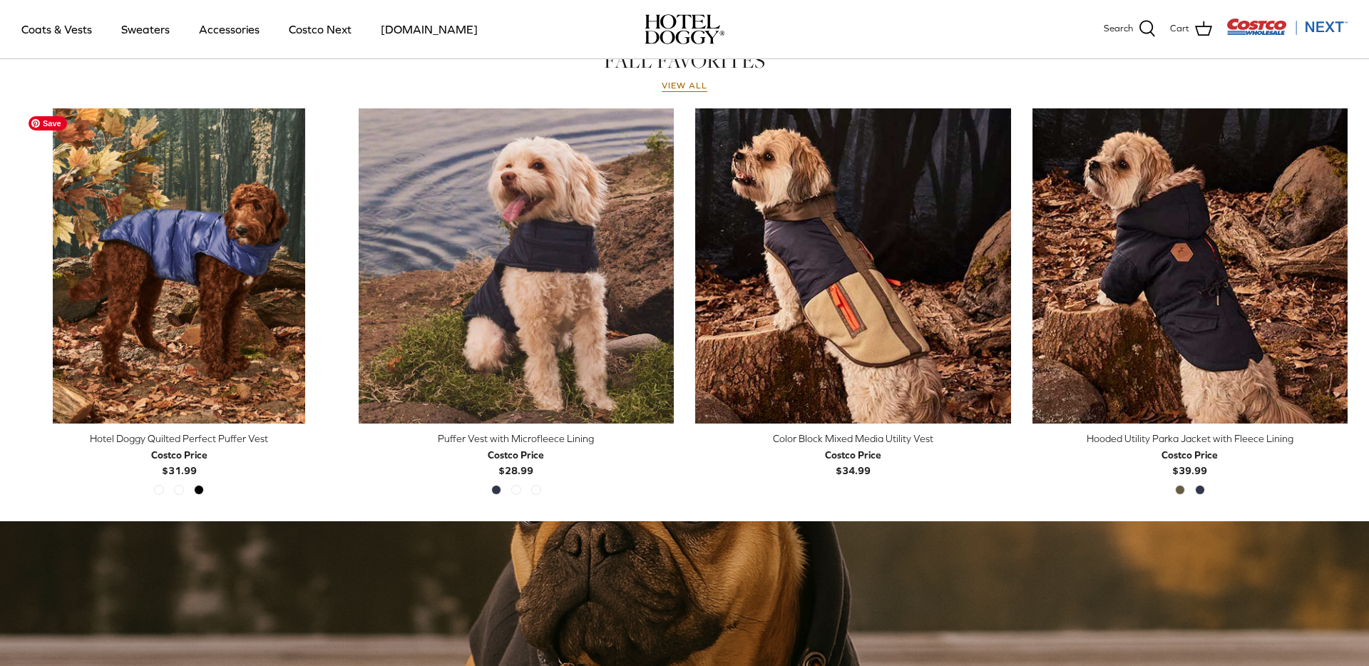
scroll to position [645, 0]
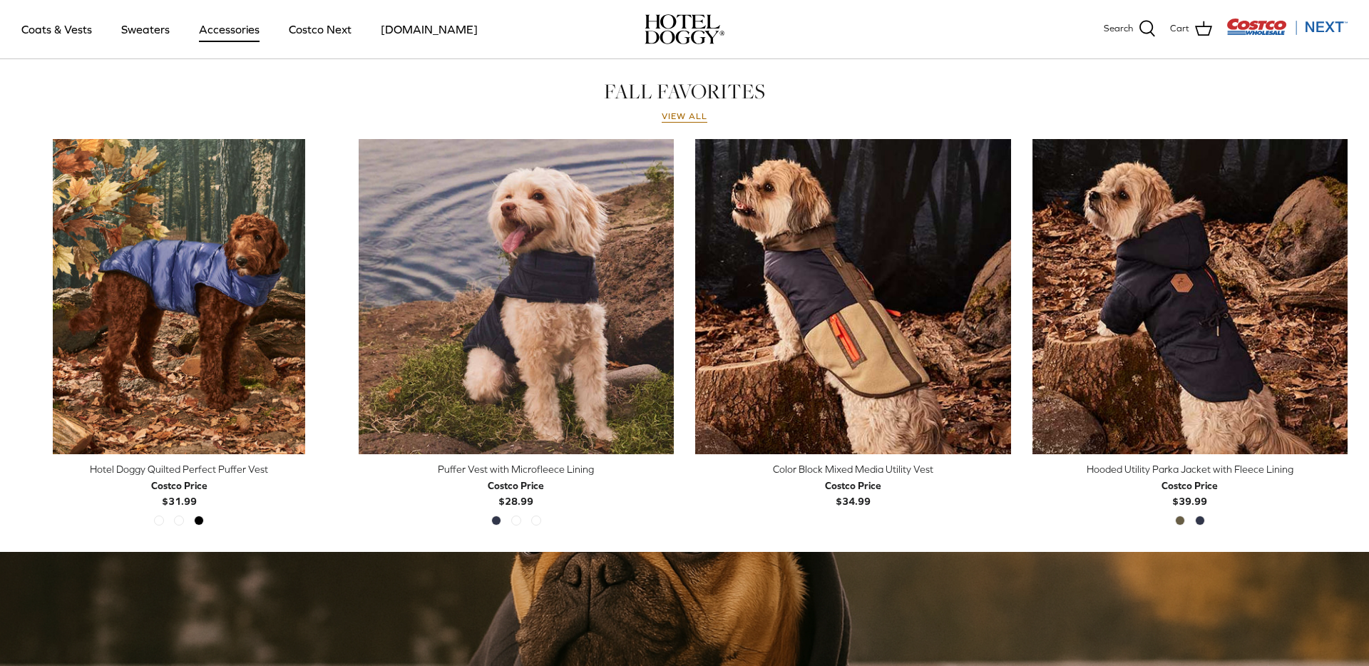
click at [245, 36] on link "Accessories" at bounding box center [229, 29] width 86 height 48
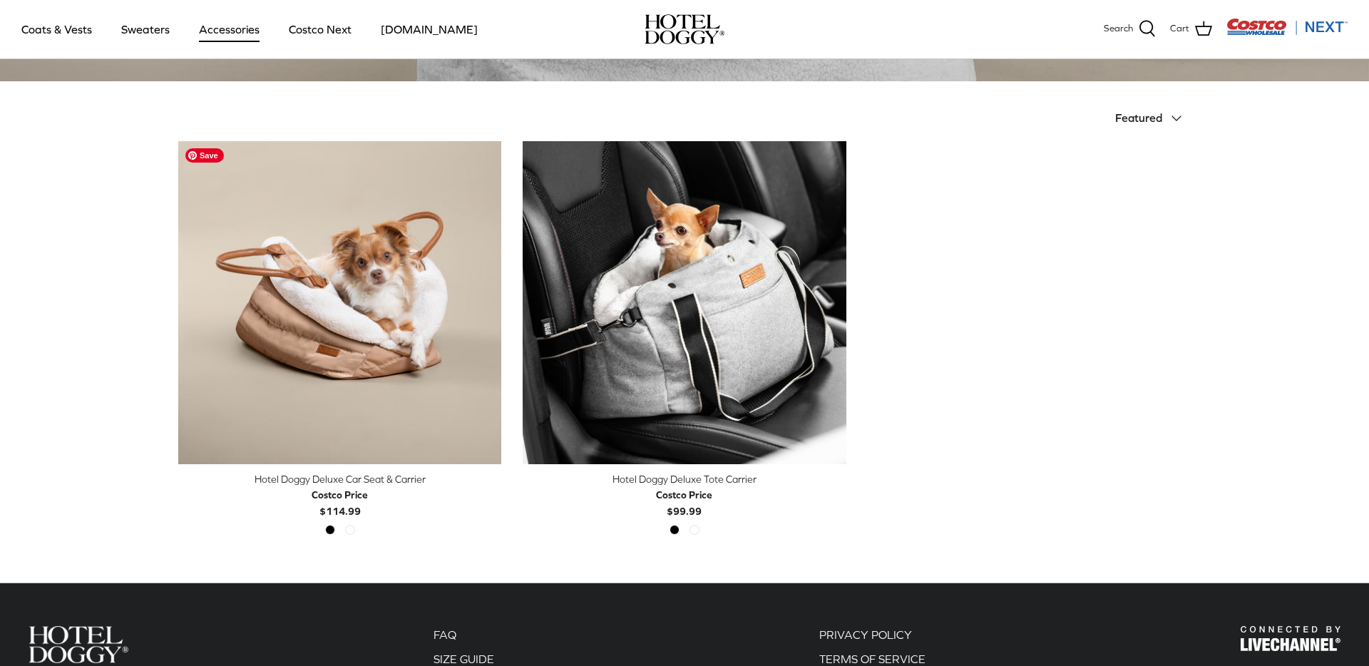
scroll to position [302, 0]
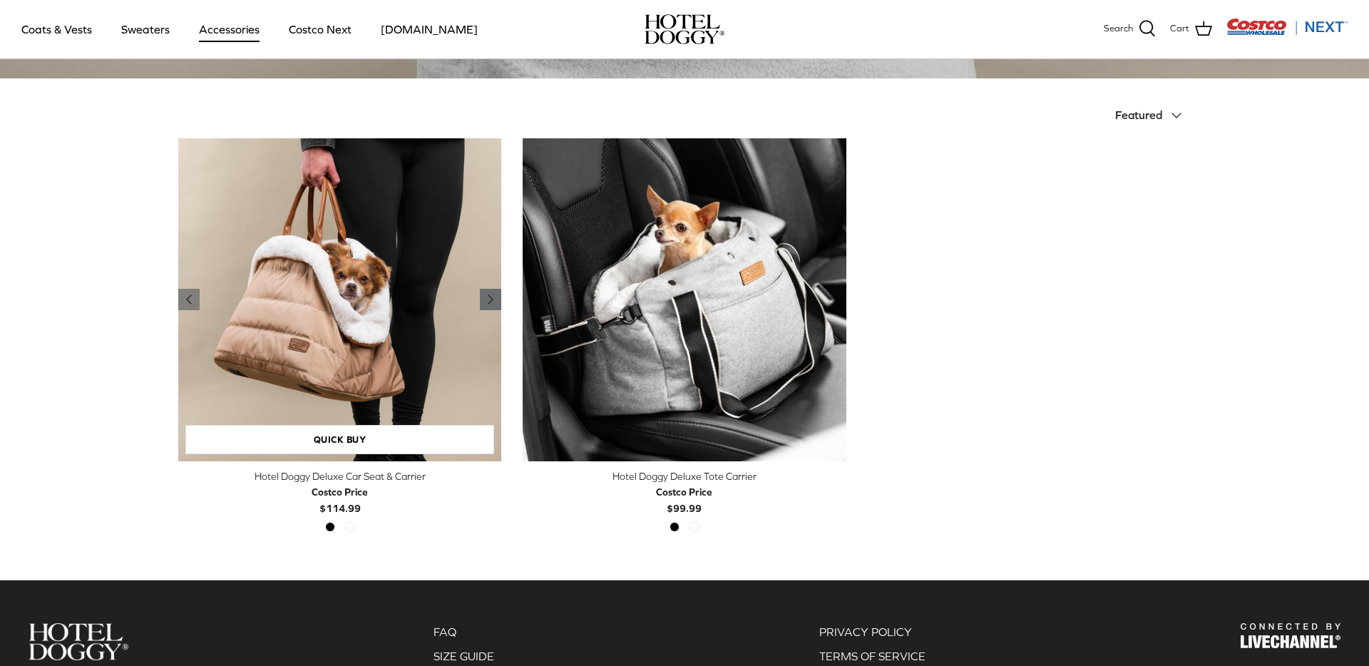
click at [488, 299] on icon "Right" at bounding box center [490, 299] width 17 height 17
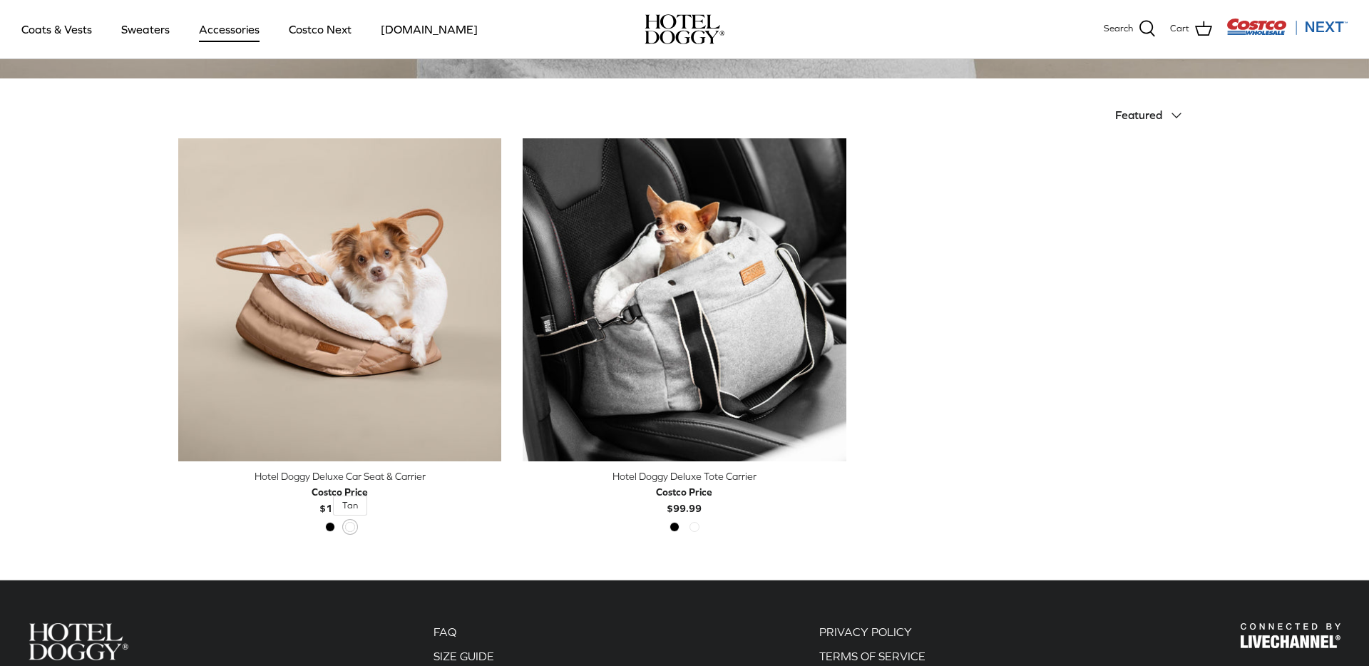
click at [348, 528] on span "Tan" at bounding box center [350, 527] width 10 height 10
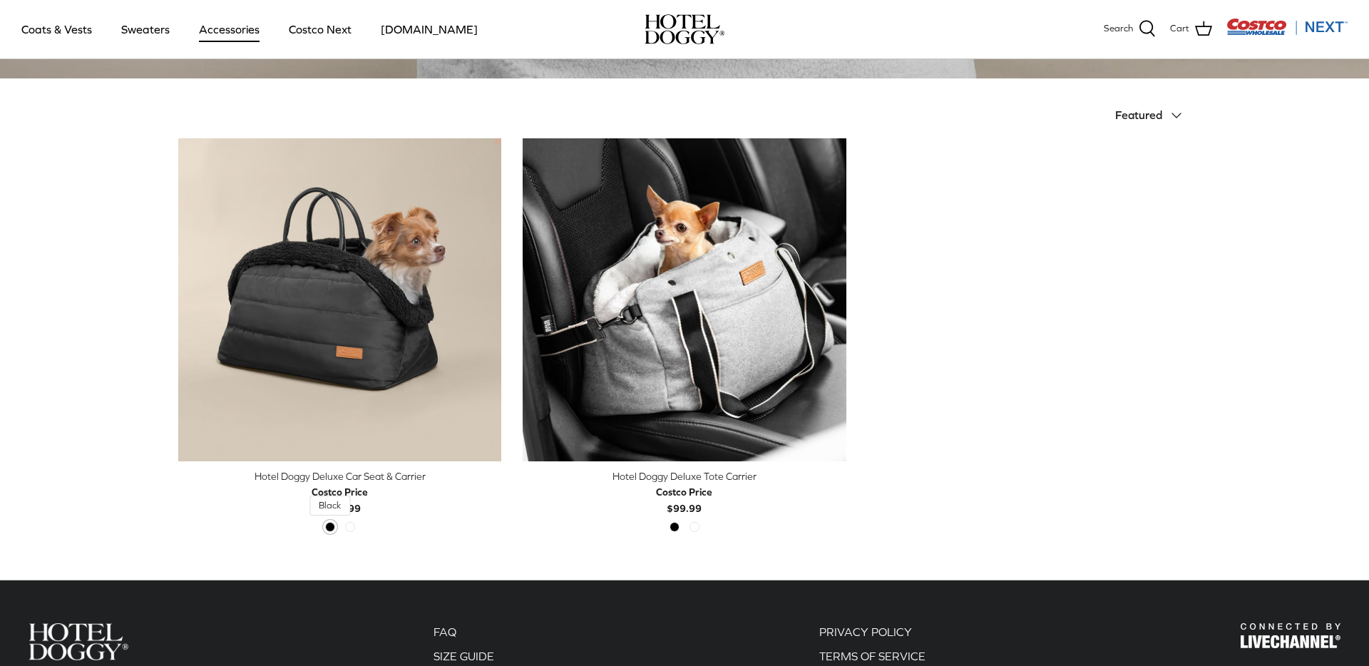
click at [329, 528] on span "Black" at bounding box center [330, 527] width 10 height 10
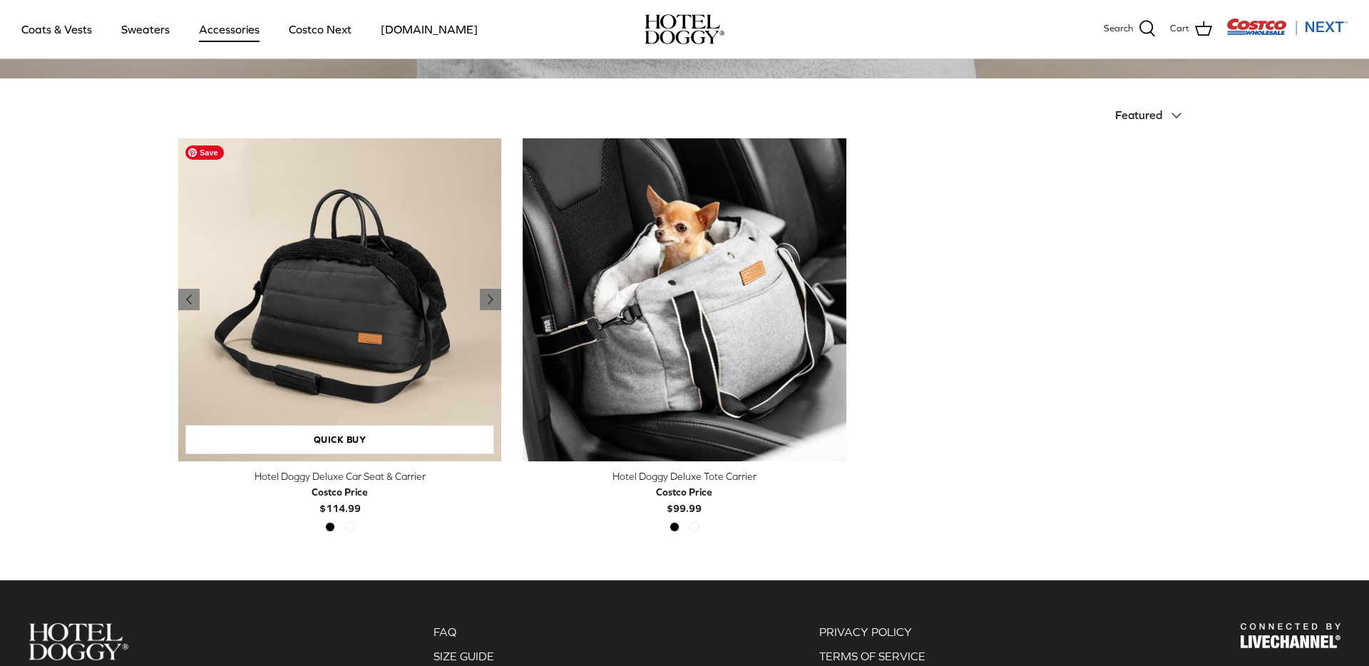
click at [348, 329] on img "Hotel Doggy Deluxe Car Seat & Carrier" at bounding box center [339, 299] width 323 height 323
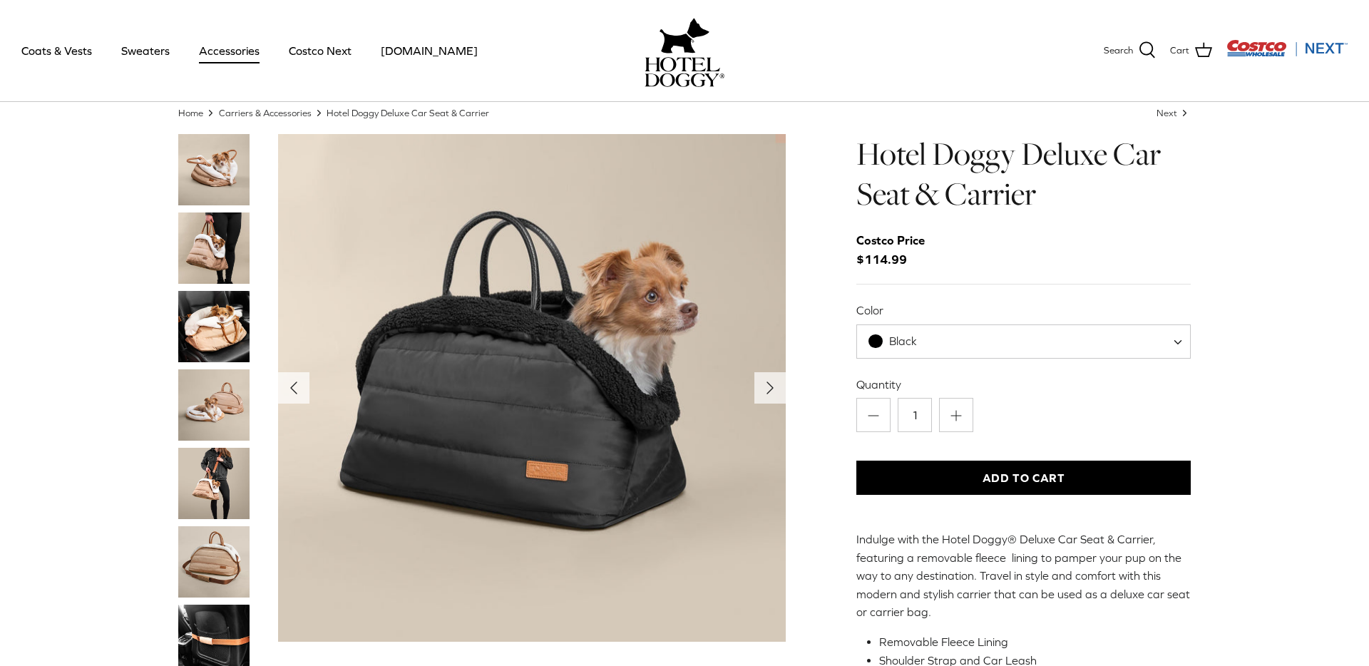
scroll to position [18, 0]
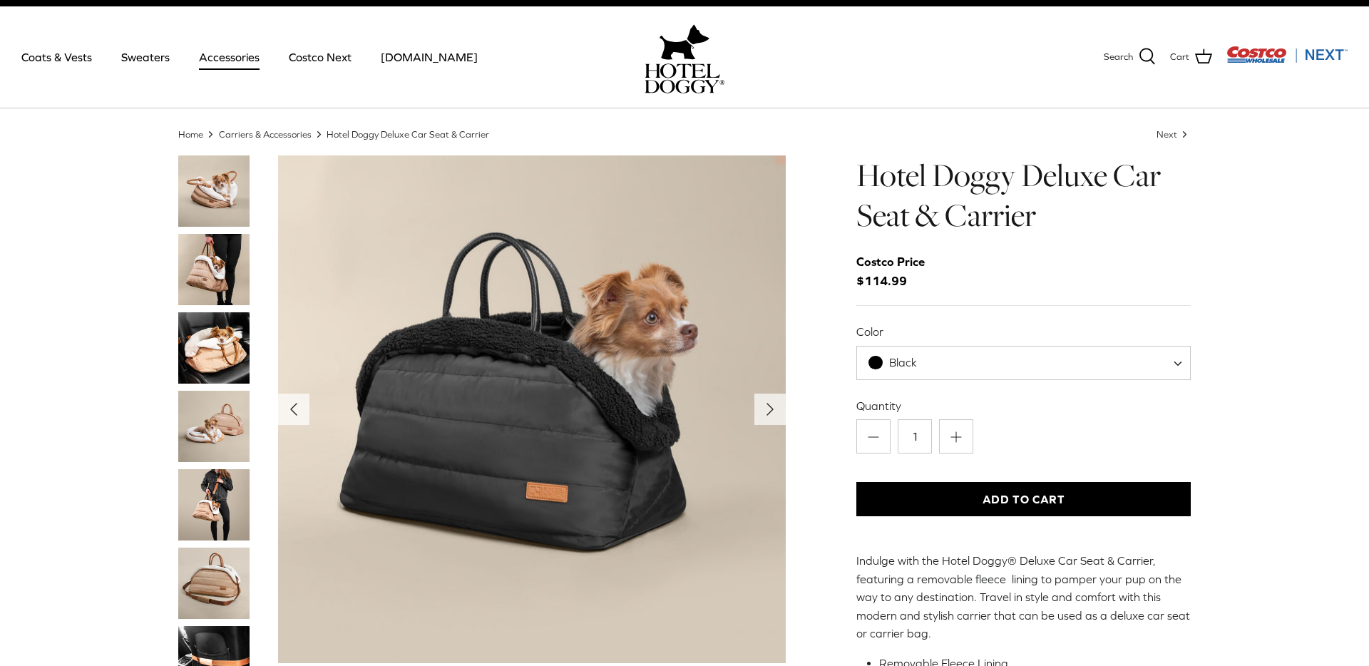
click at [222, 333] on img "Thumbnail Link" at bounding box center [213, 347] width 71 height 71
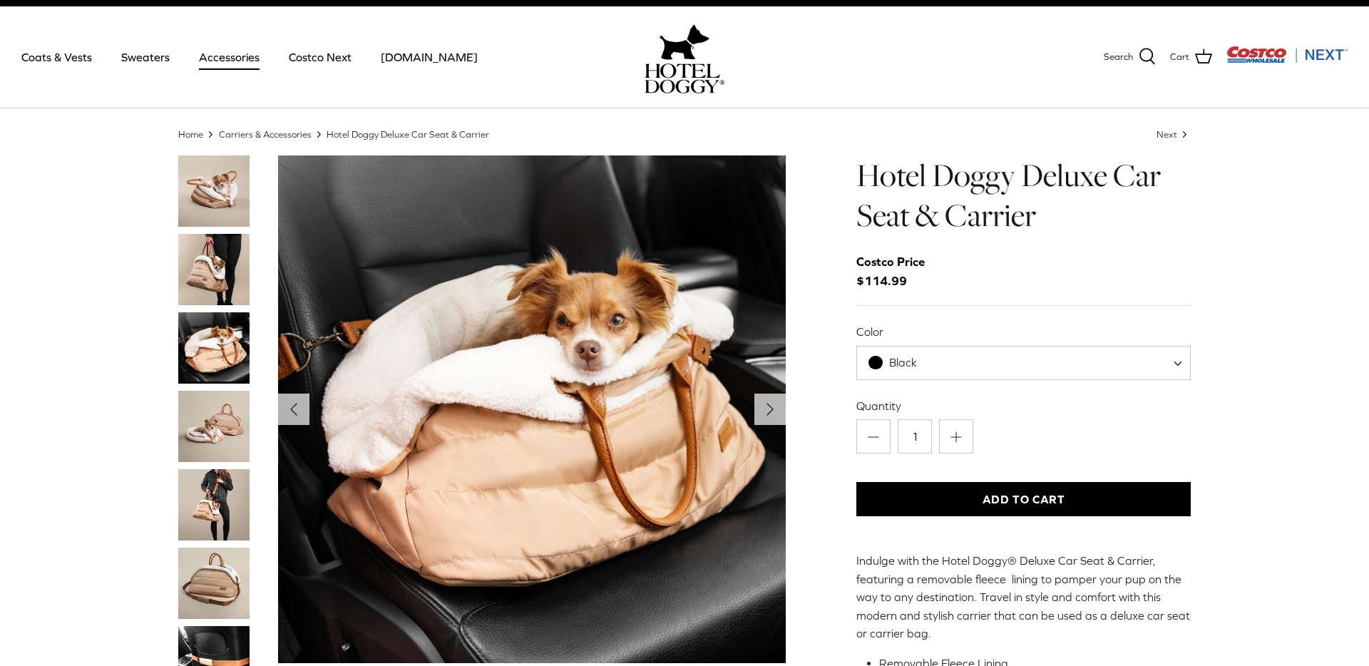
click at [221, 288] on img "Thumbnail Link" at bounding box center [213, 269] width 71 height 71
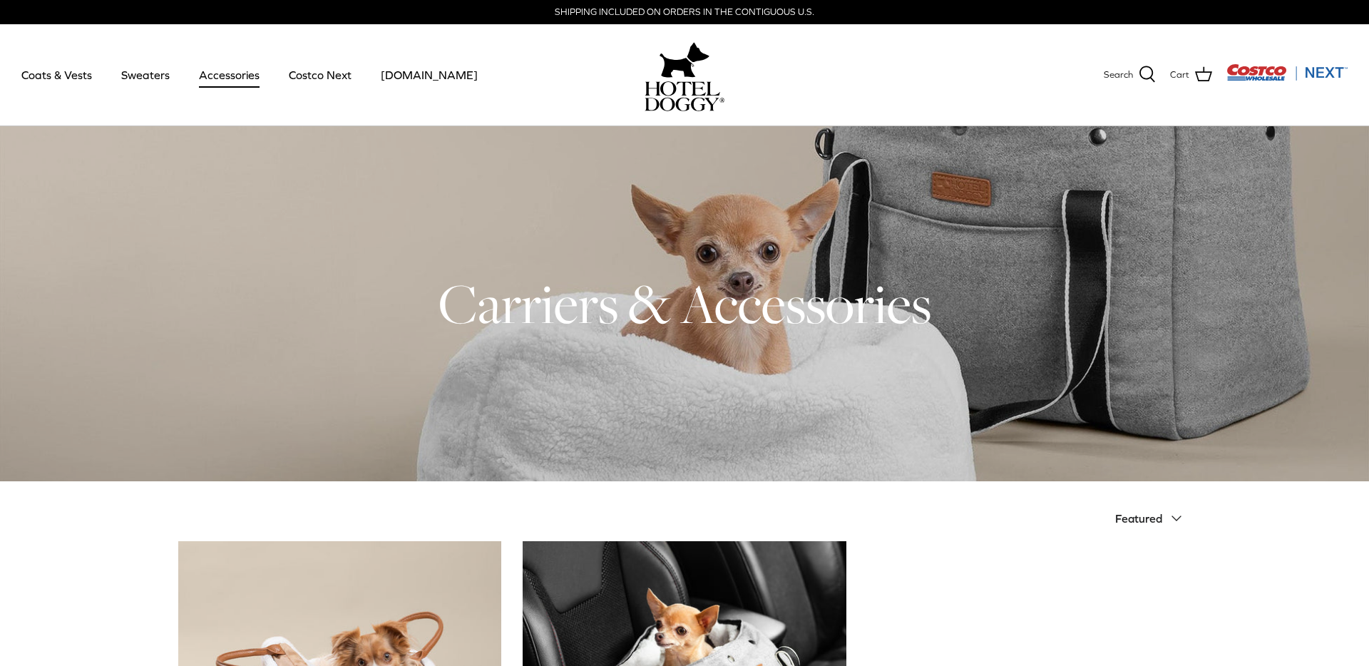
click at [233, 76] on link "Accessories" at bounding box center [229, 75] width 86 height 48
click at [153, 69] on link "Sweaters" at bounding box center [145, 75] width 74 height 48
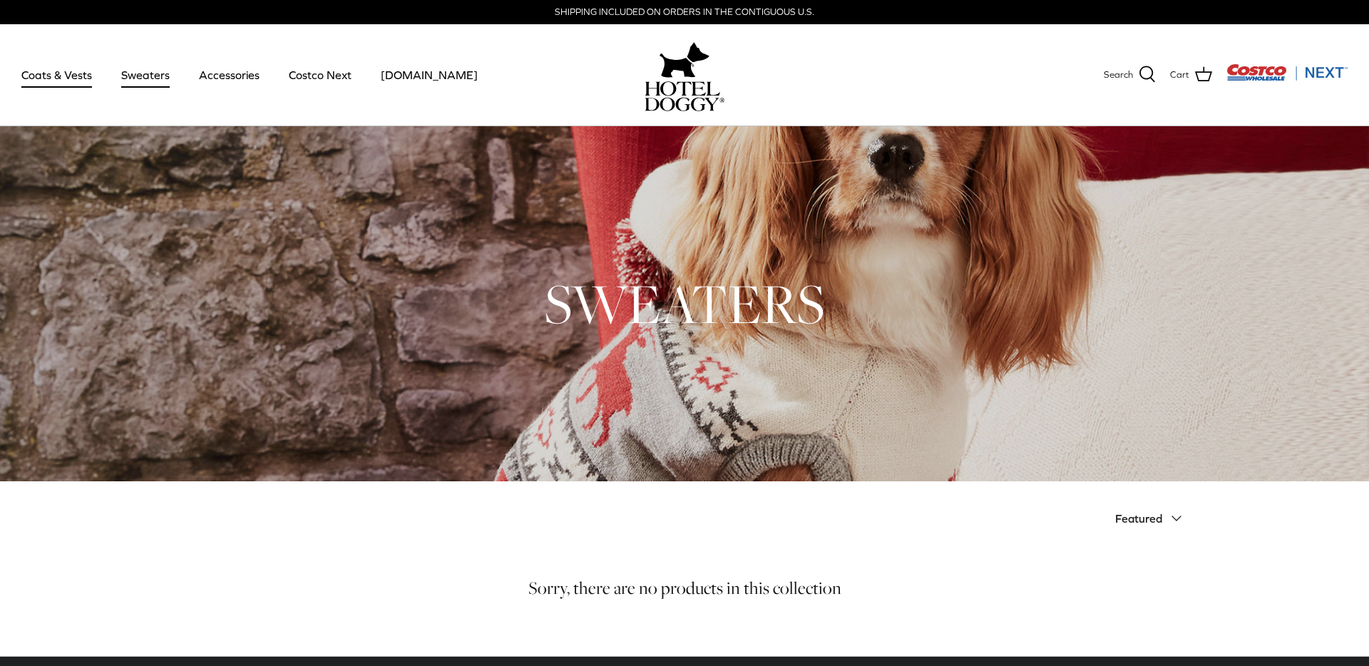
click at [63, 63] on link "Coats & Vests" at bounding box center [57, 75] width 96 height 48
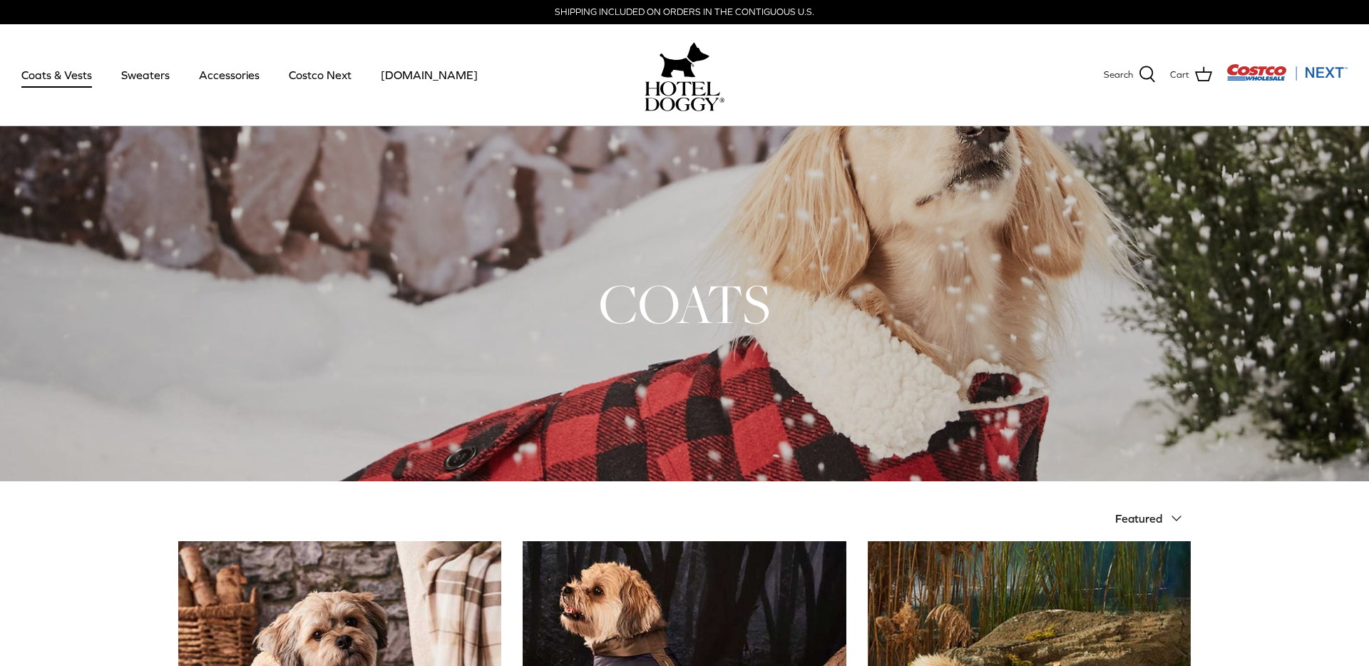
click at [1276, 78] on img "Costco Next" at bounding box center [1286, 72] width 121 height 18
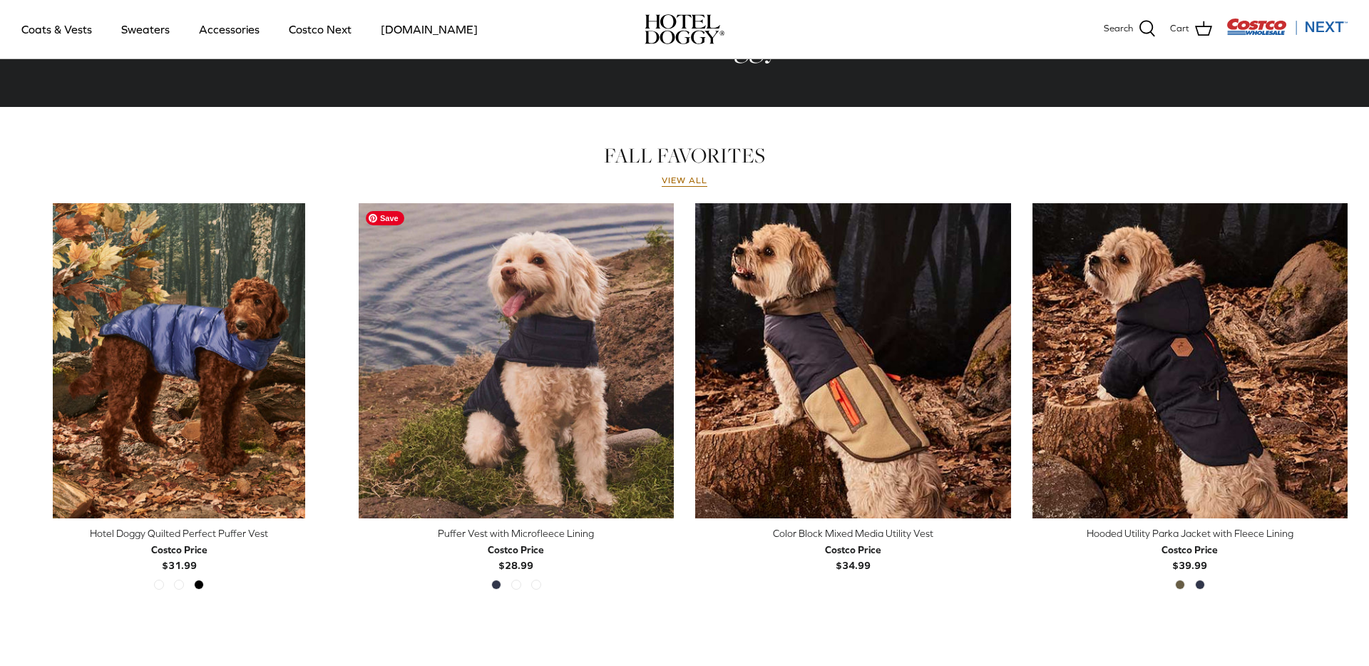
scroll to position [595, 0]
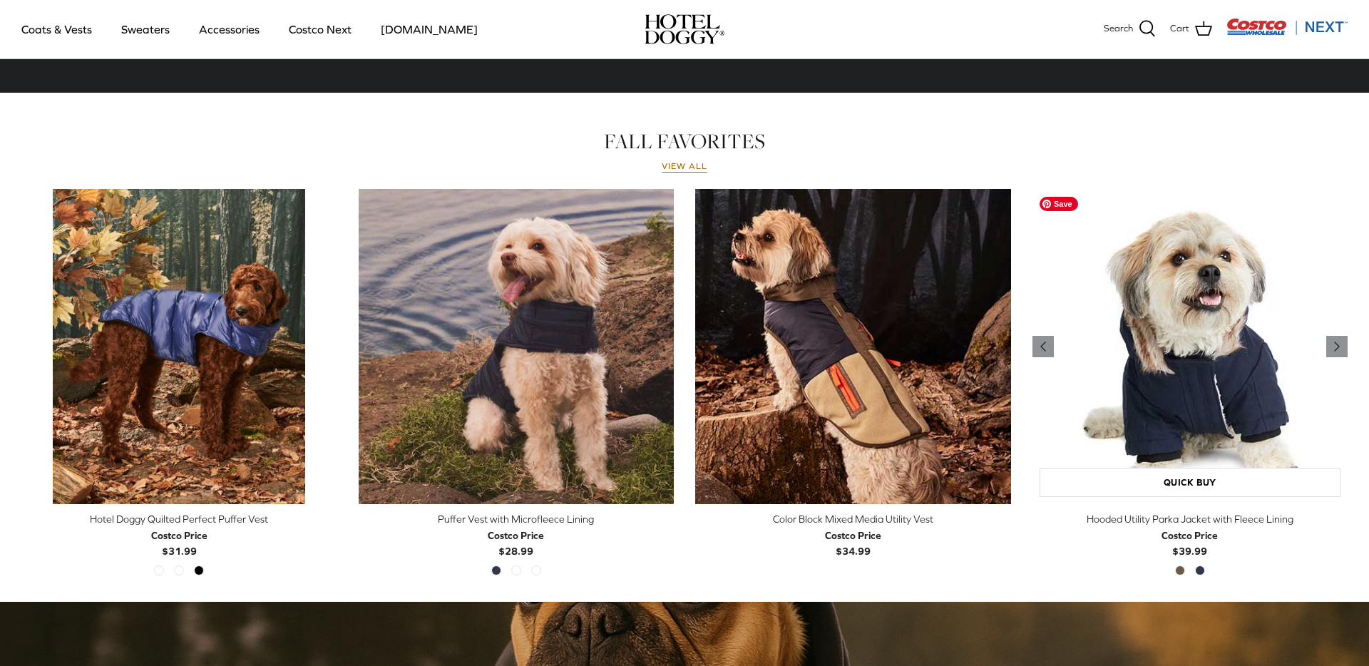
click at [1108, 360] on img "Hooded Utility Parka Jacket with Fleece Lining" at bounding box center [1190, 347] width 316 height 316
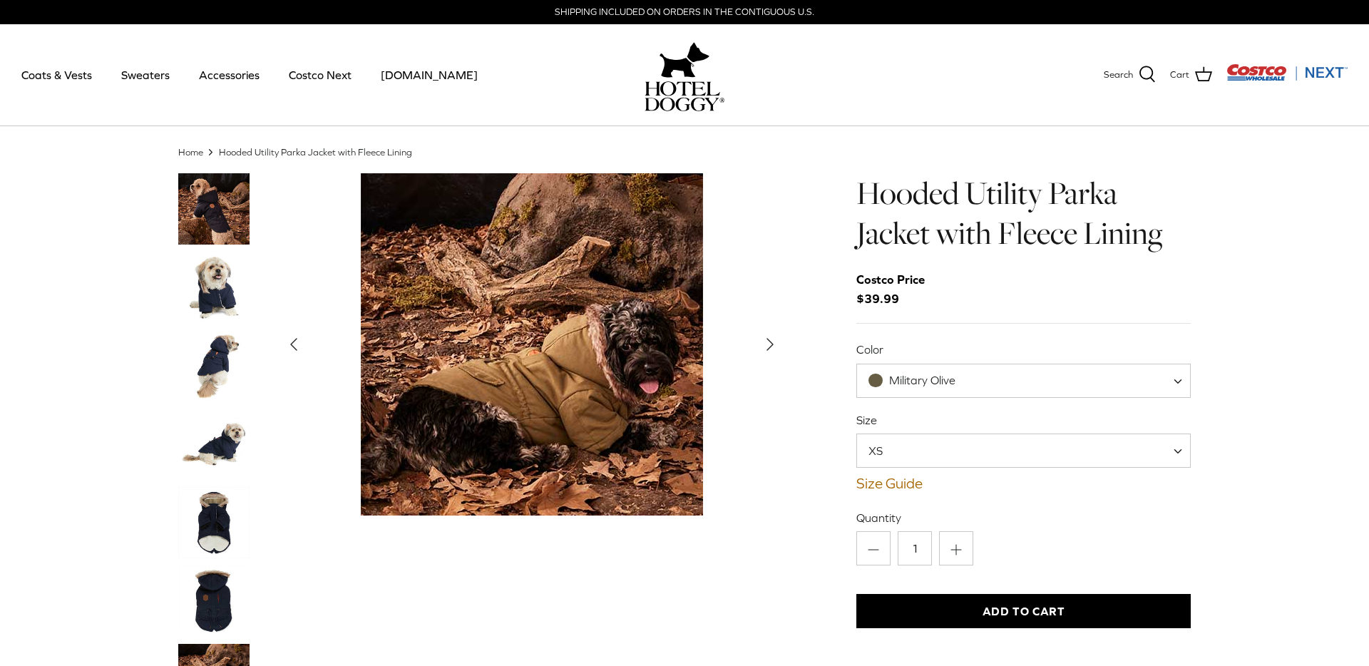
click at [211, 284] on img "Thumbnail Link" at bounding box center [213, 287] width 71 height 71
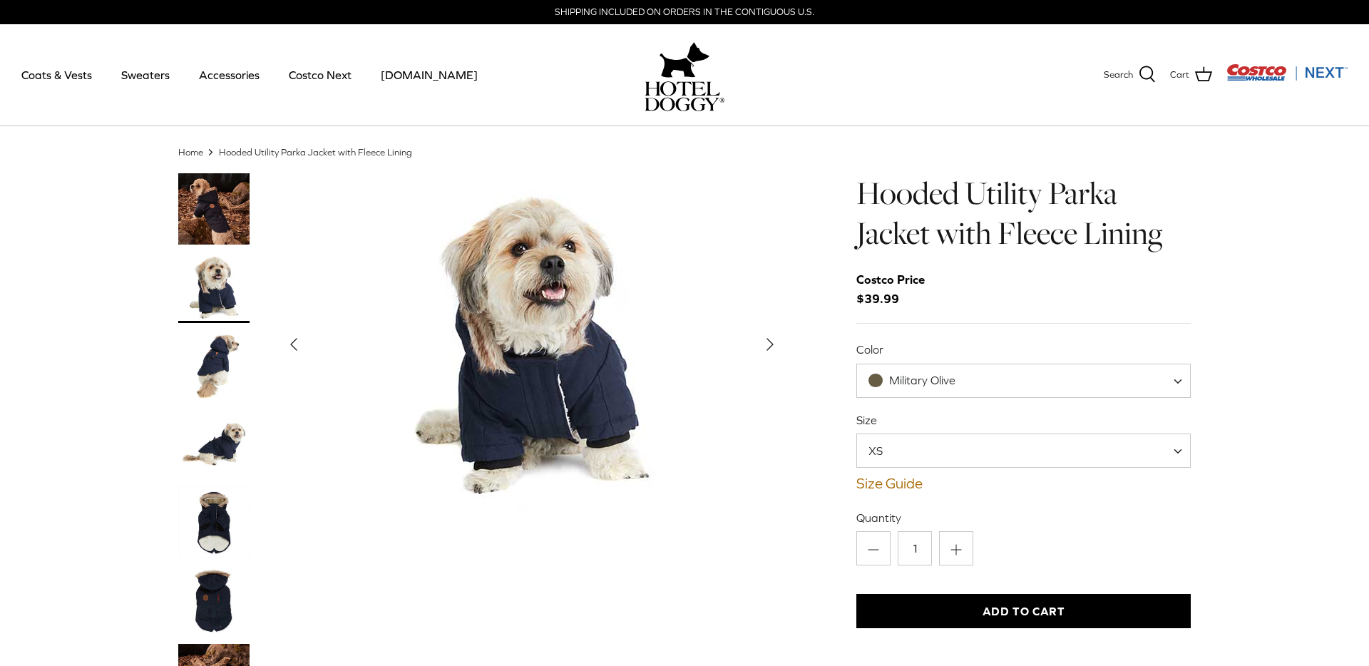
click at [201, 365] on img "Thumbnail Link" at bounding box center [213, 365] width 71 height 71
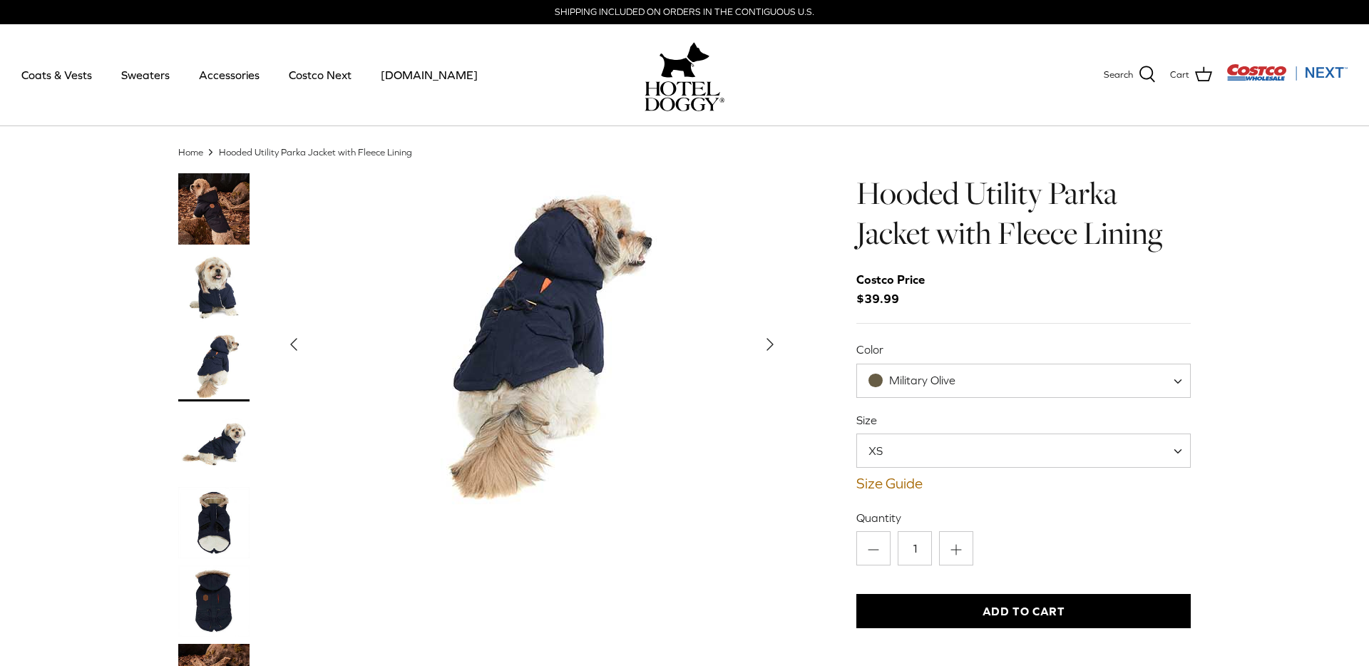
click at [215, 289] on img "Thumbnail Link" at bounding box center [213, 287] width 71 height 71
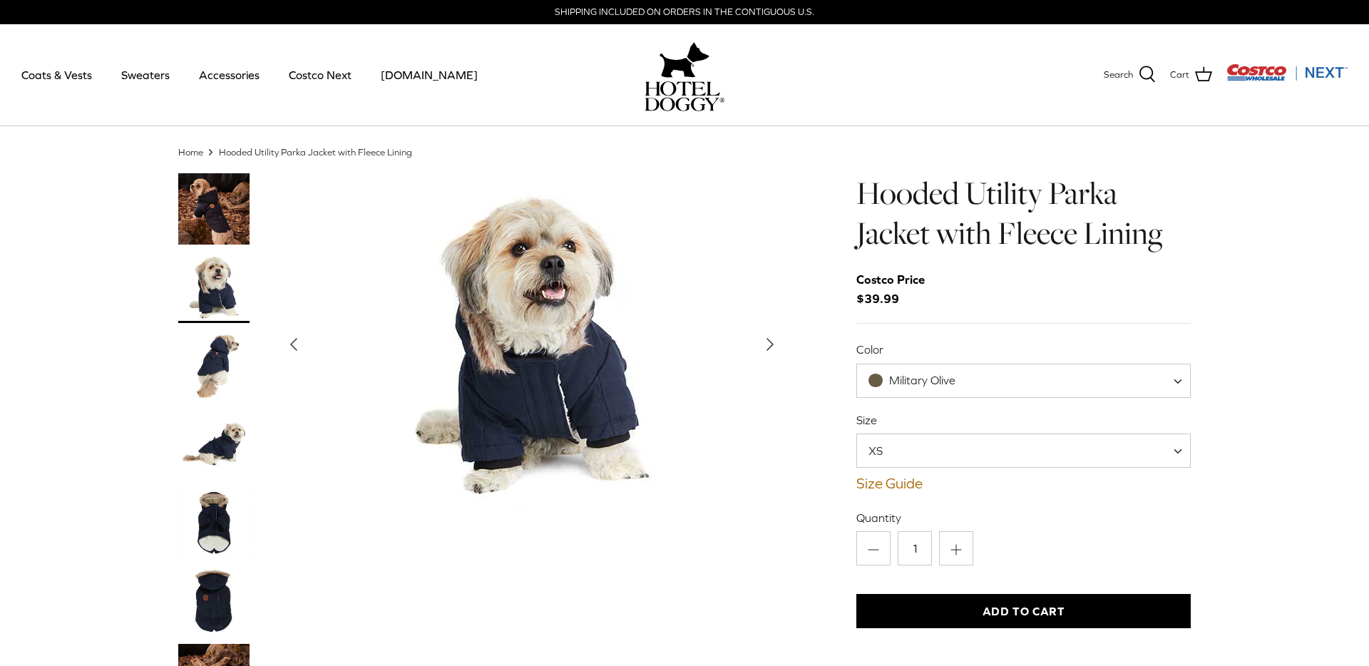
click at [221, 205] on img "Thumbnail Link" at bounding box center [213, 208] width 71 height 71
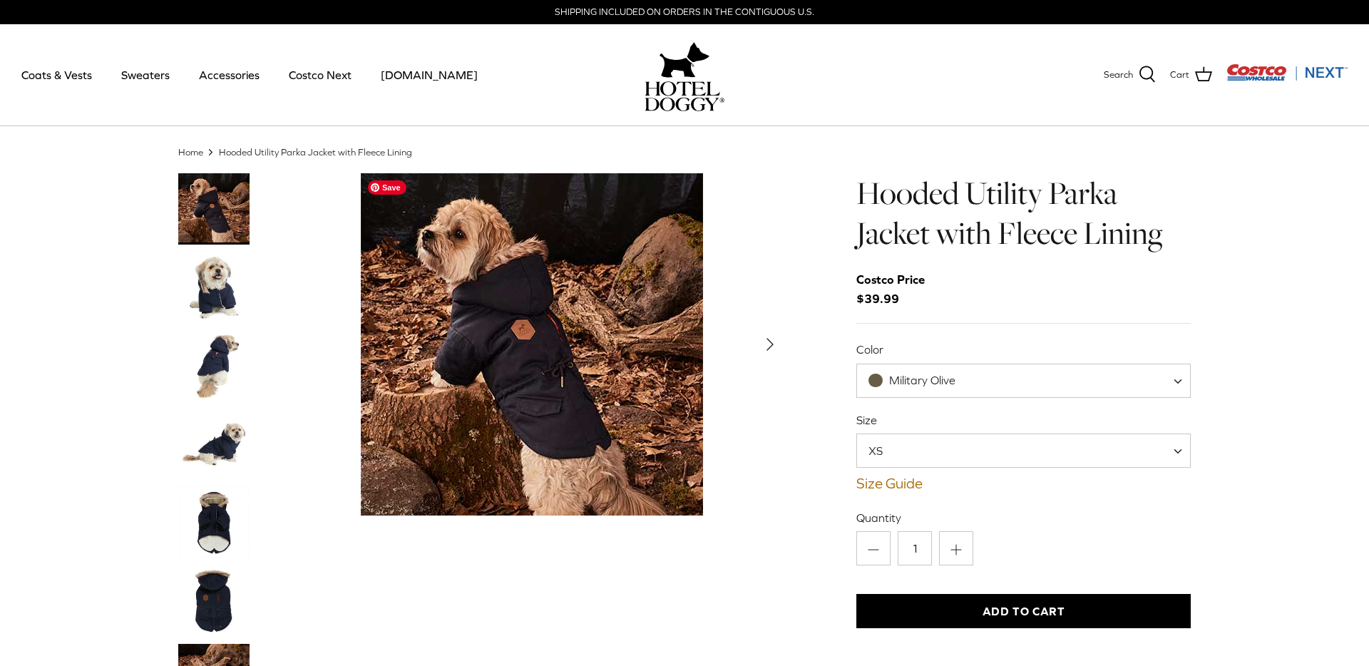
click at [589, 333] on img "Show Gallery" at bounding box center [532, 344] width 342 height 342
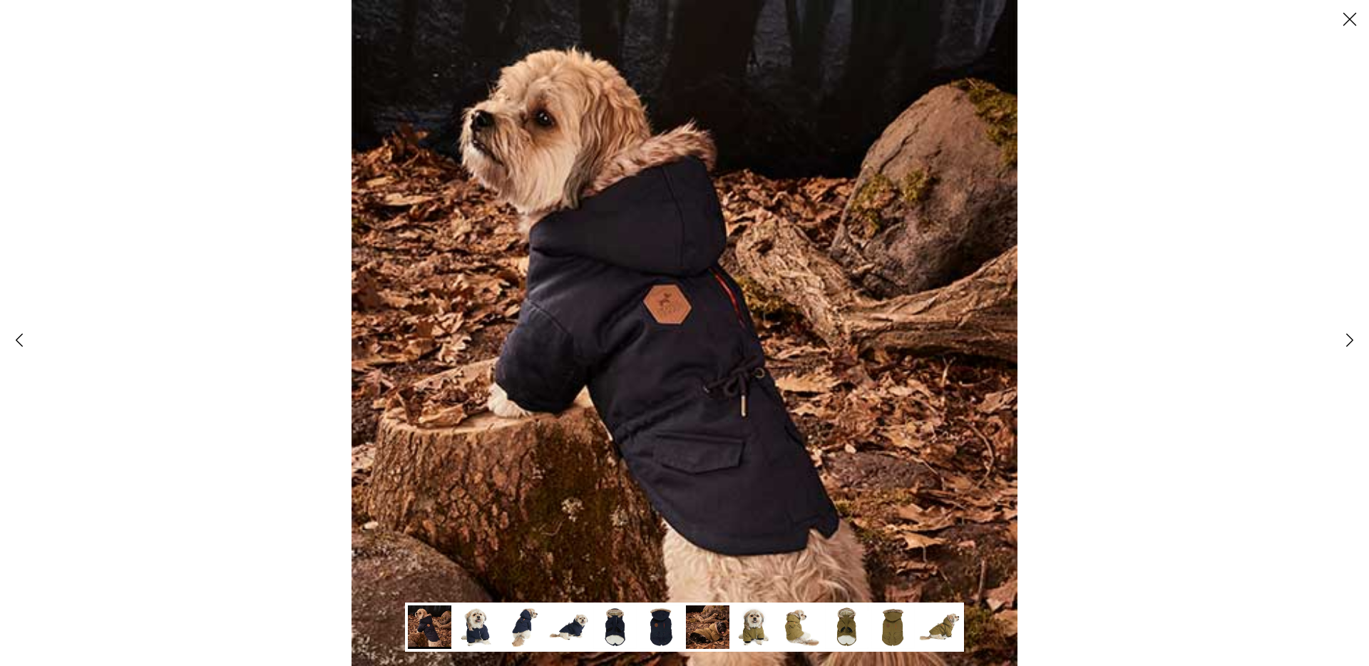
click at [483, 623] on img at bounding box center [475, 626] width 43 height 43
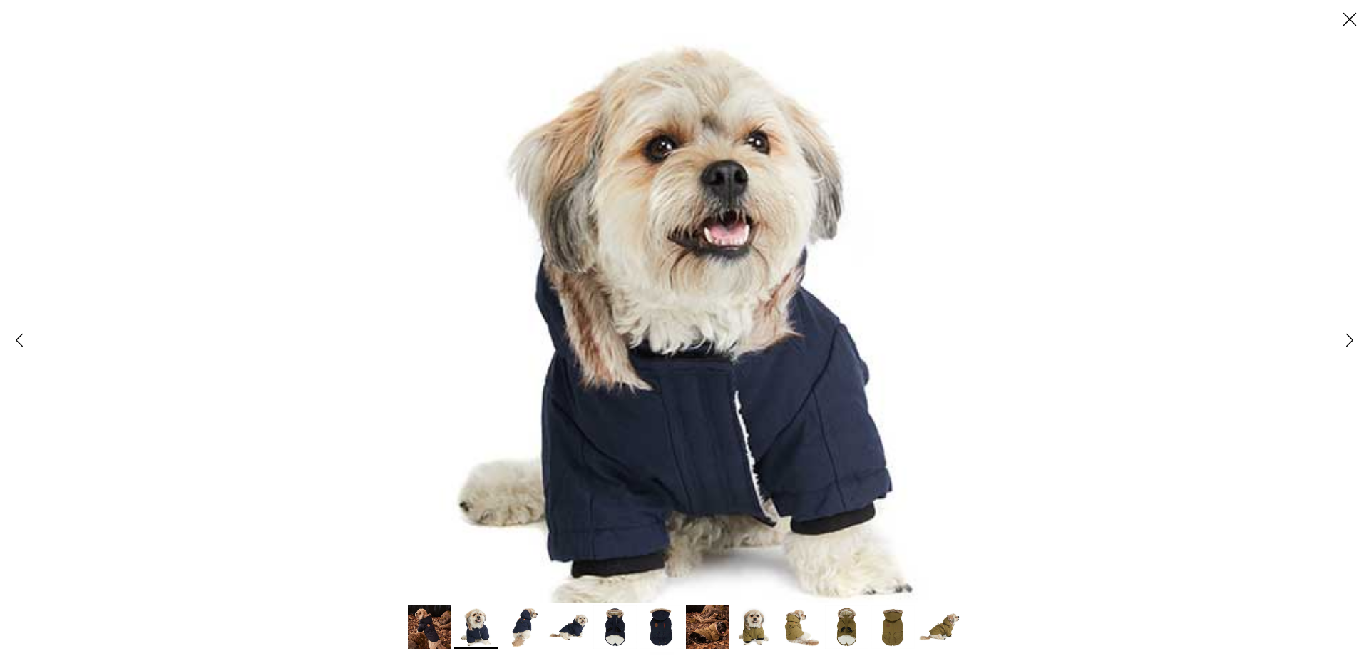
click at [530, 625] on img at bounding box center [522, 626] width 43 height 43
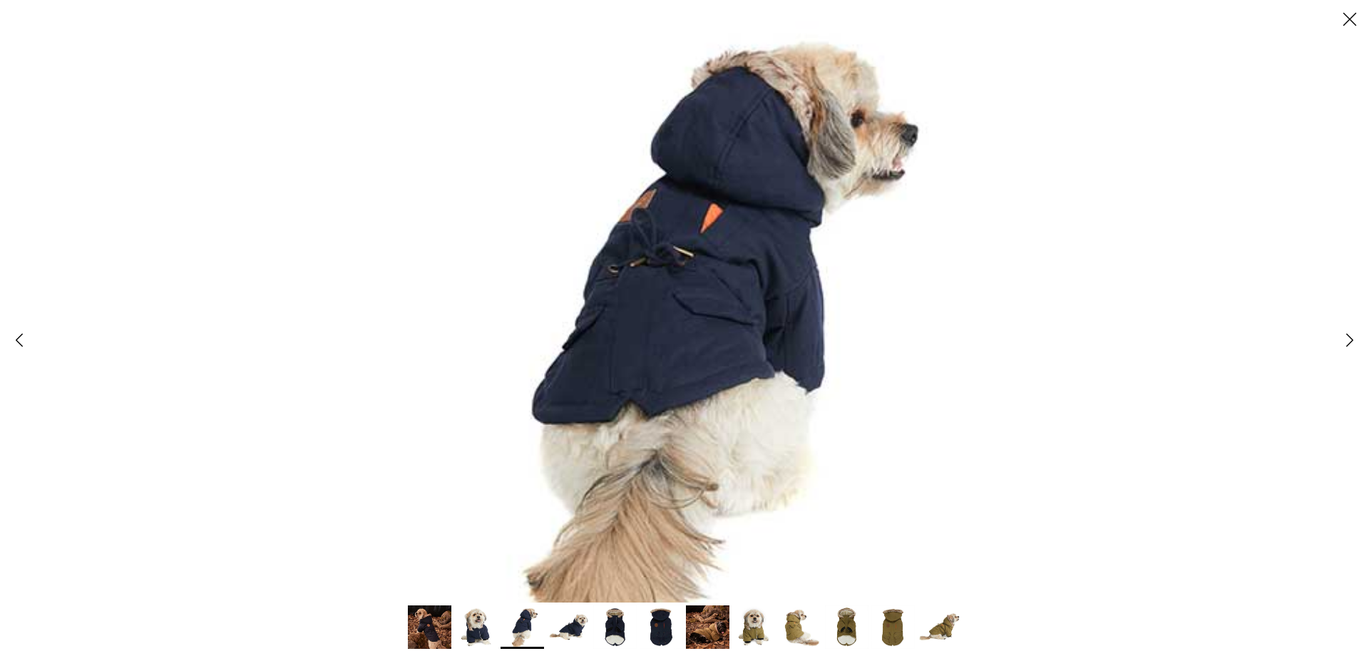
click at [565, 631] on img at bounding box center [568, 626] width 43 height 43
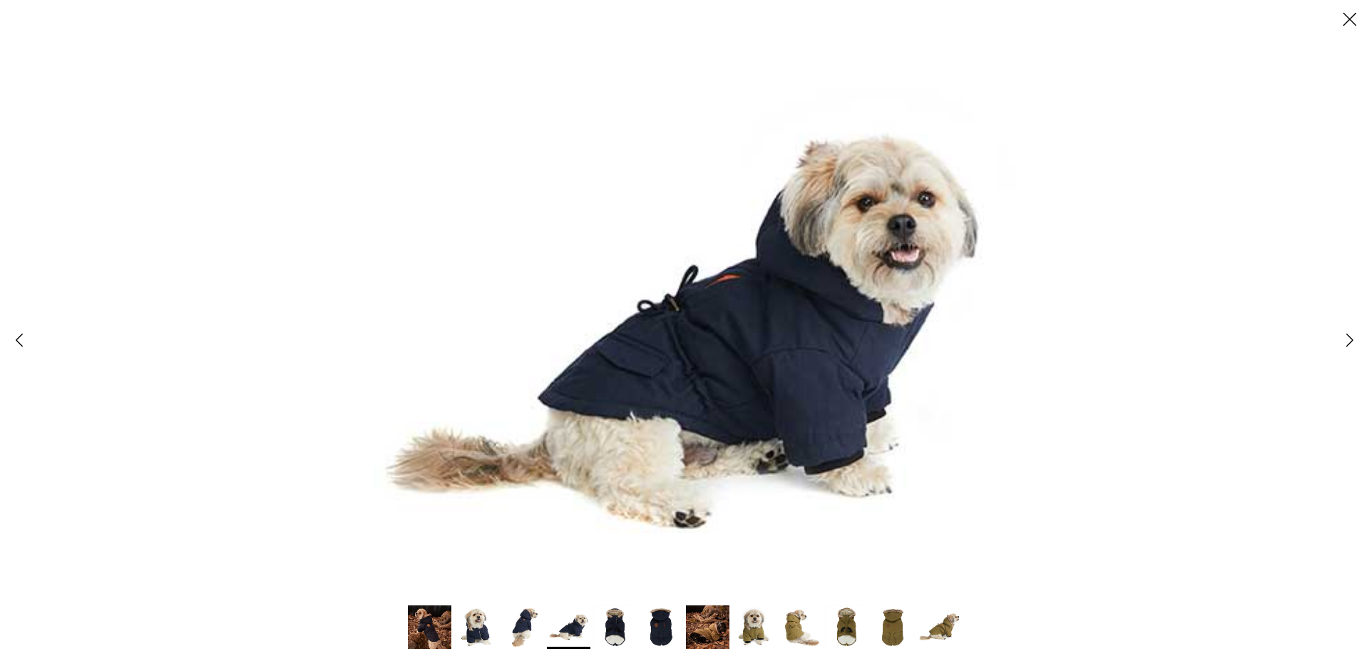
click at [604, 632] on img at bounding box center [614, 626] width 43 height 43
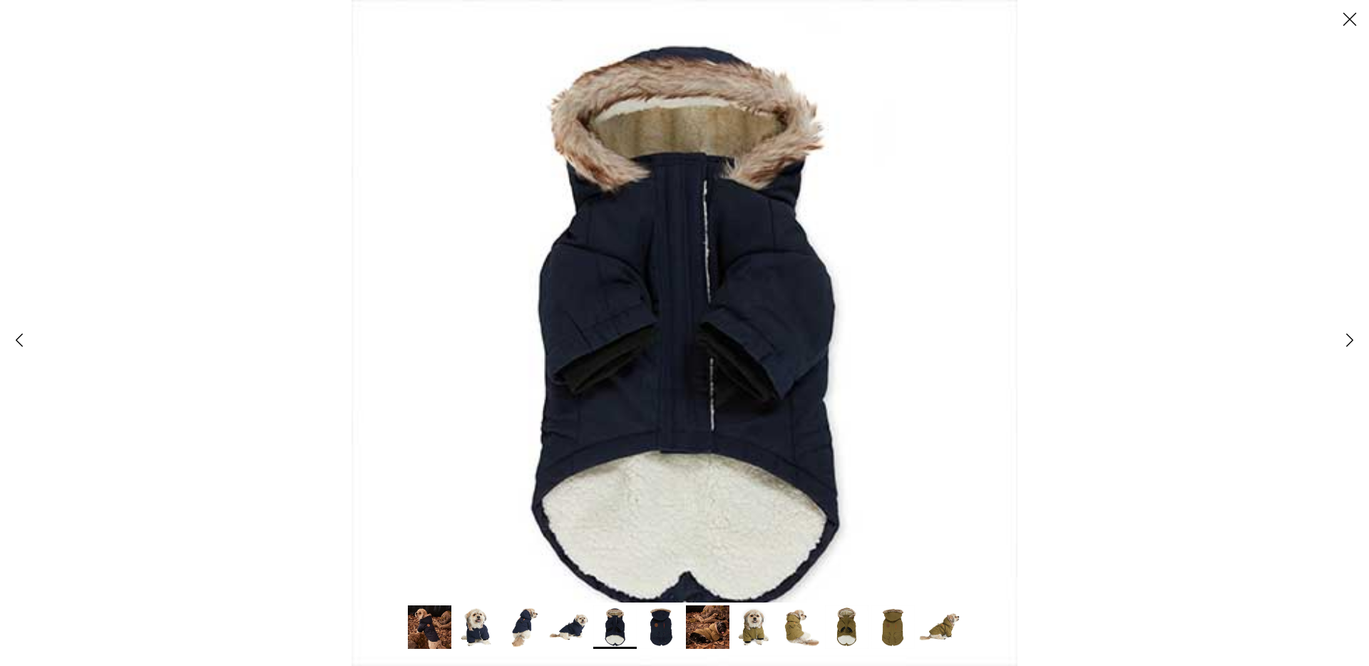
click at [660, 634] on img at bounding box center [661, 626] width 43 height 43
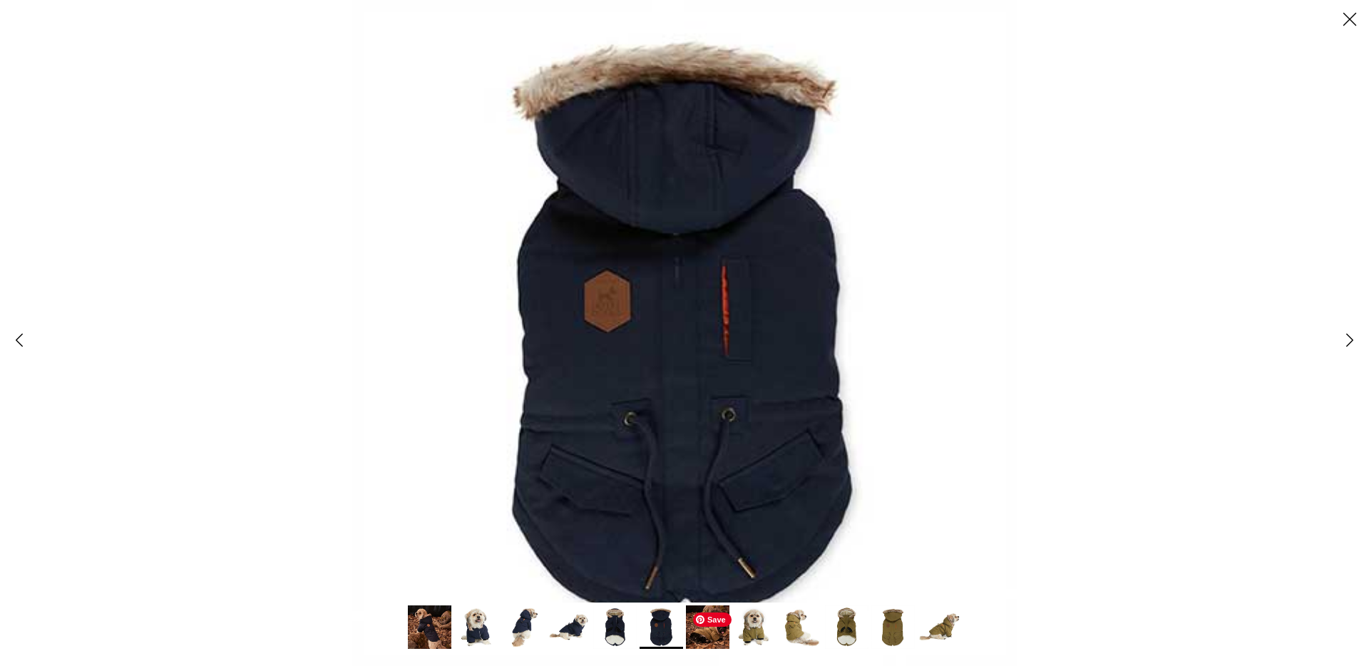
click at [713, 635] on img at bounding box center [707, 626] width 43 height 43
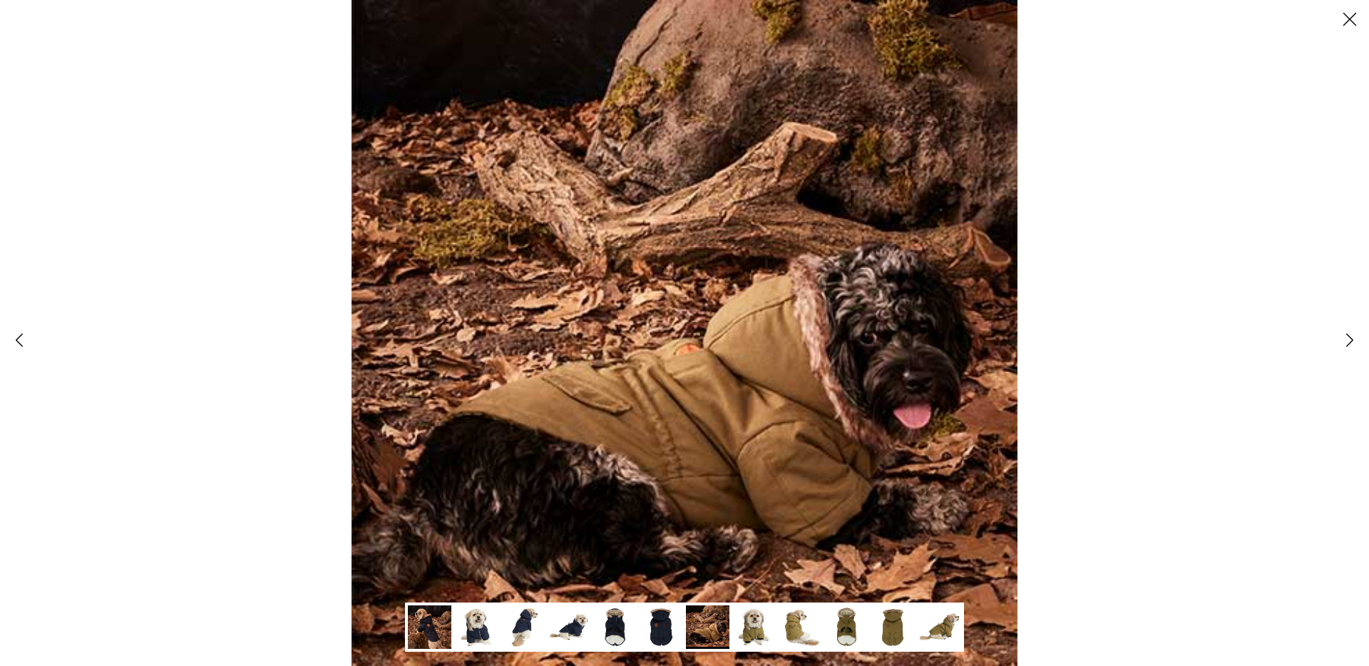
click at [764, 630] on img at bounding box center [753, 626] width 43 height 43
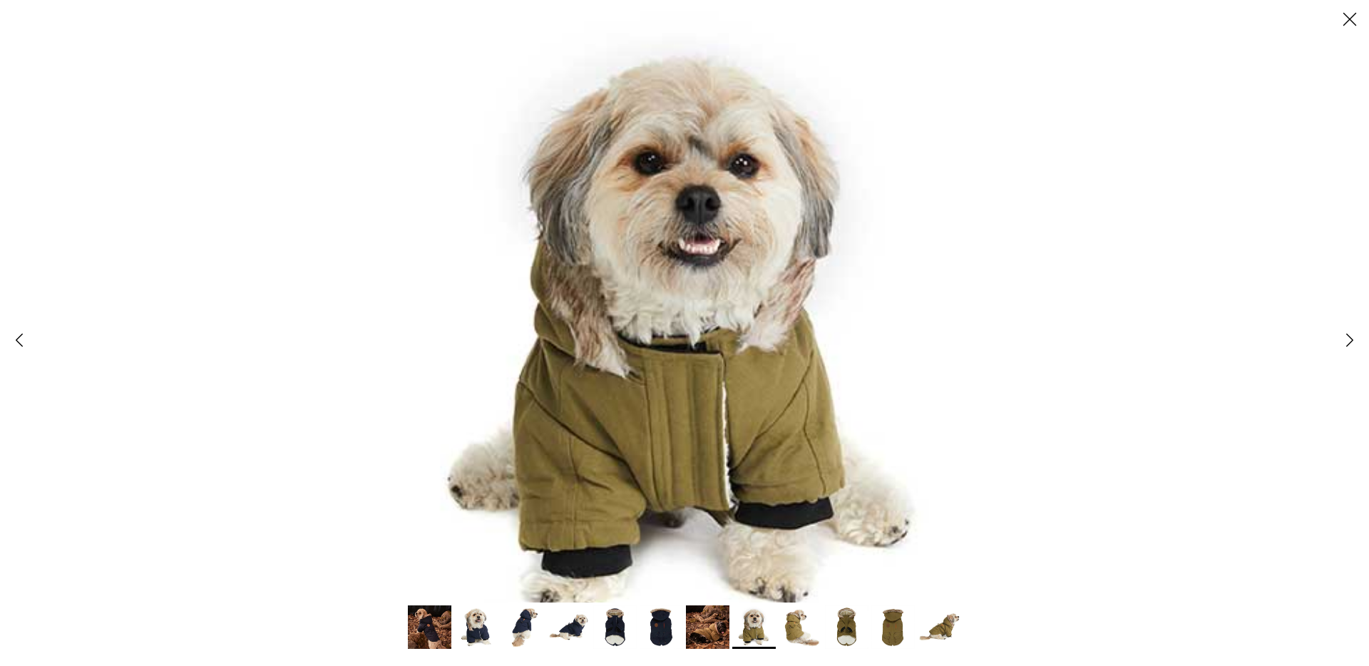
click at [645, 630] on img at bounding box center [661, 626] width 43 height 43
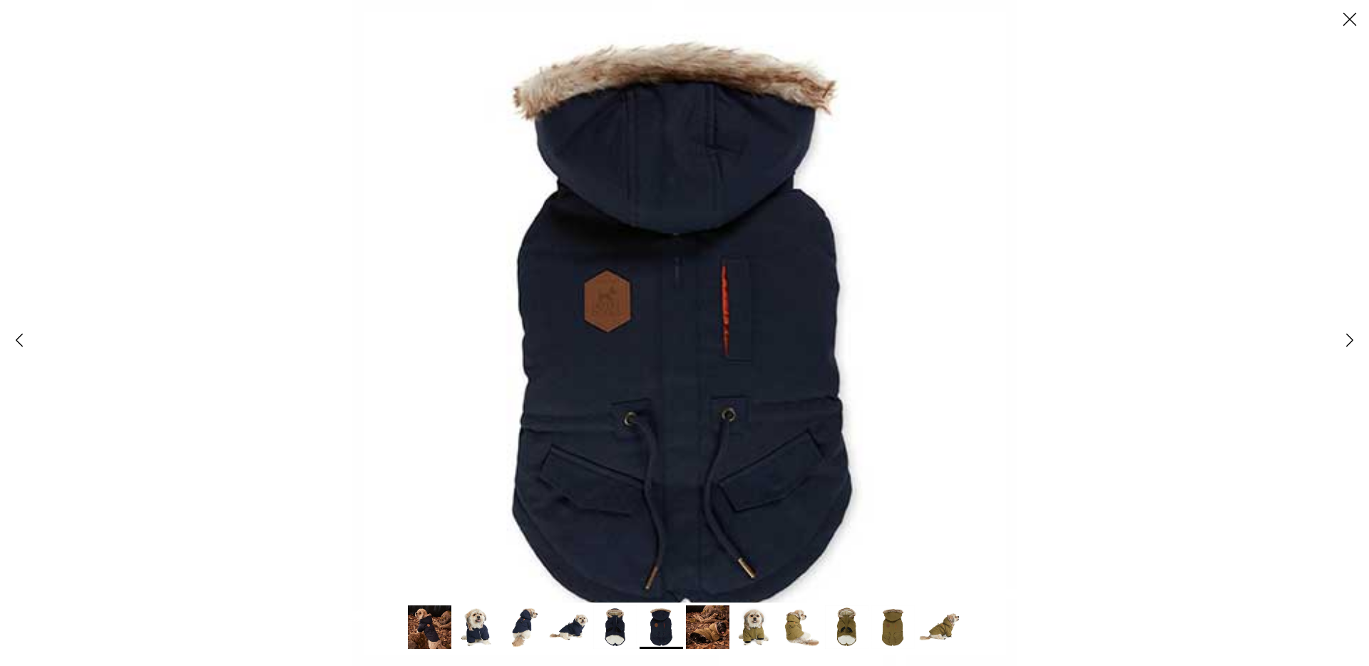
click at [615, 631] on img at bounding box center [614, 626] width 43 height 43
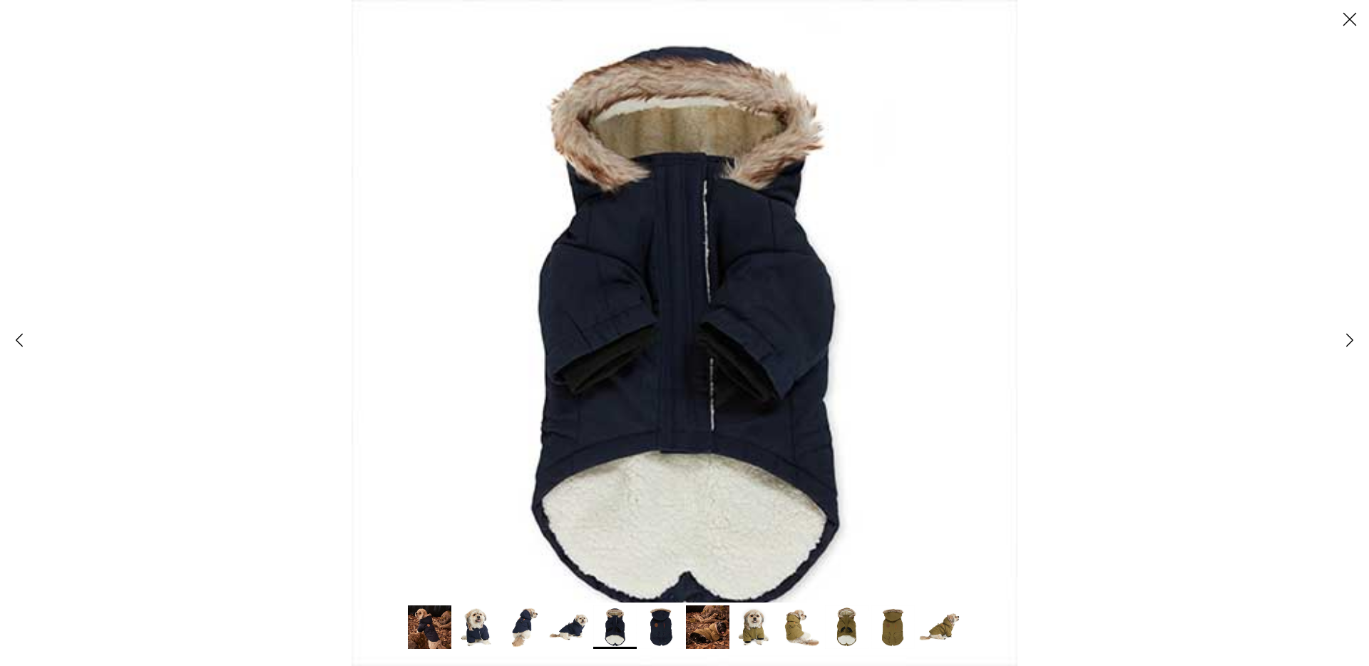
click at [1350, 24] on icon "Close" at bounding box center [1350, 19] width 24 height 24
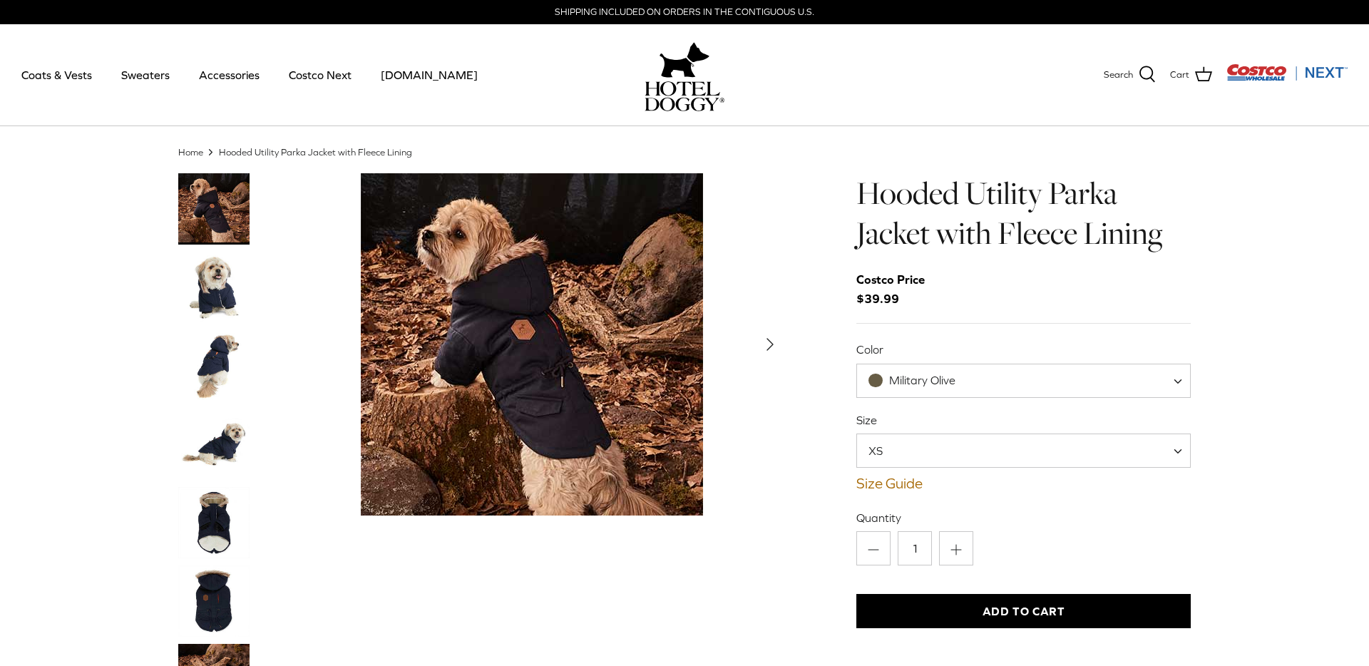
click at [217, 275] on img "Thumbnail Link" at bounding box center [213, 287] width 71 height 71
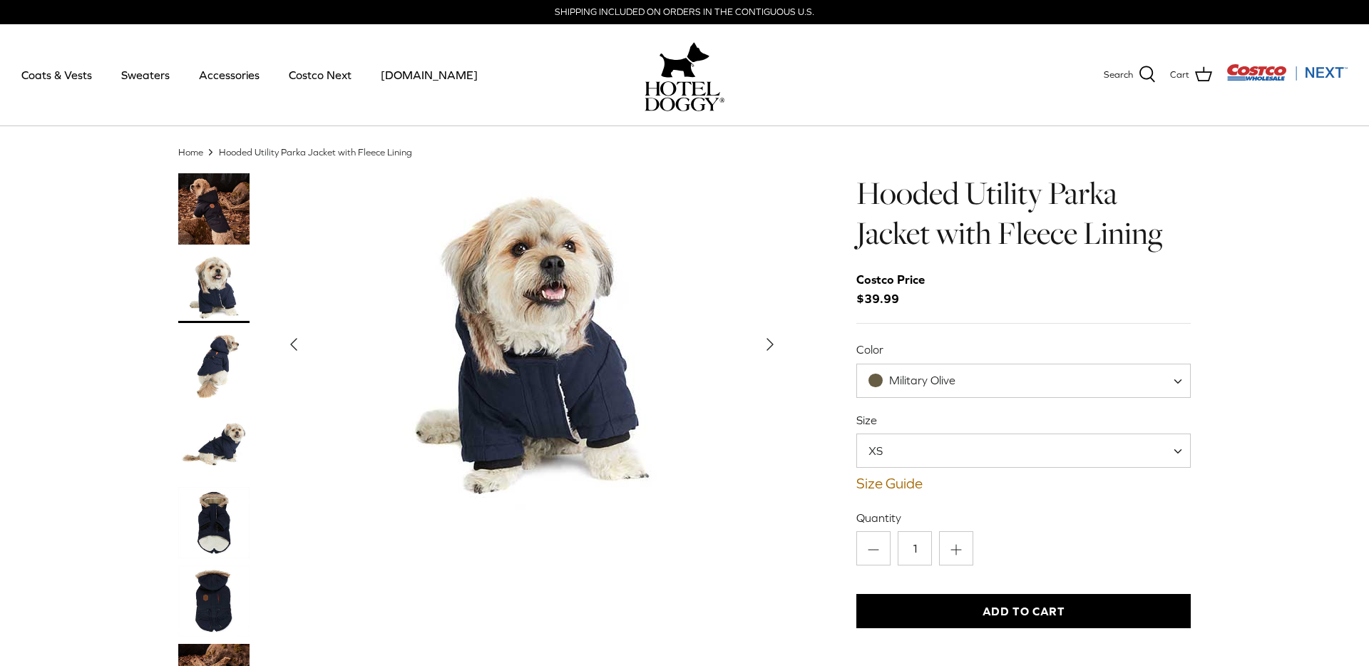
click at [215, 345] on img "Thumbnail Link" at bounding box center [213, 365] width 71 height 71
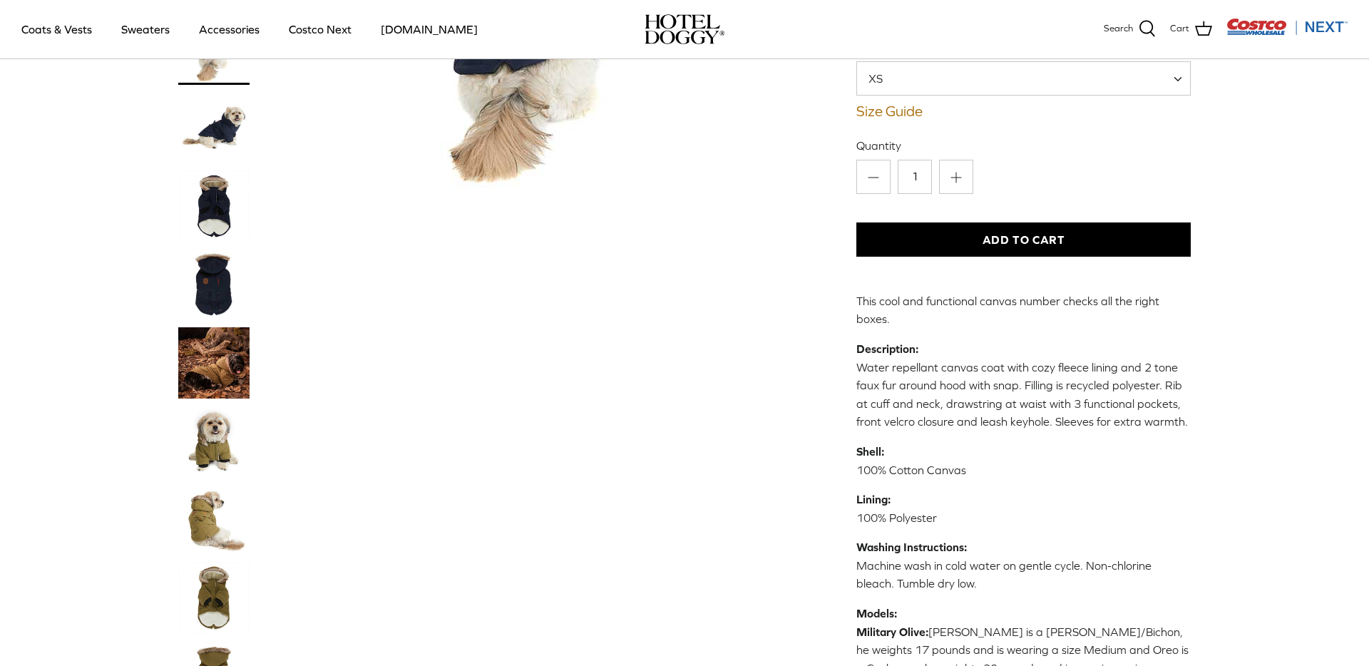
click at [217, 406] on img "Thumbnail Link" at bounding box center [213, 441] width 71 height 71
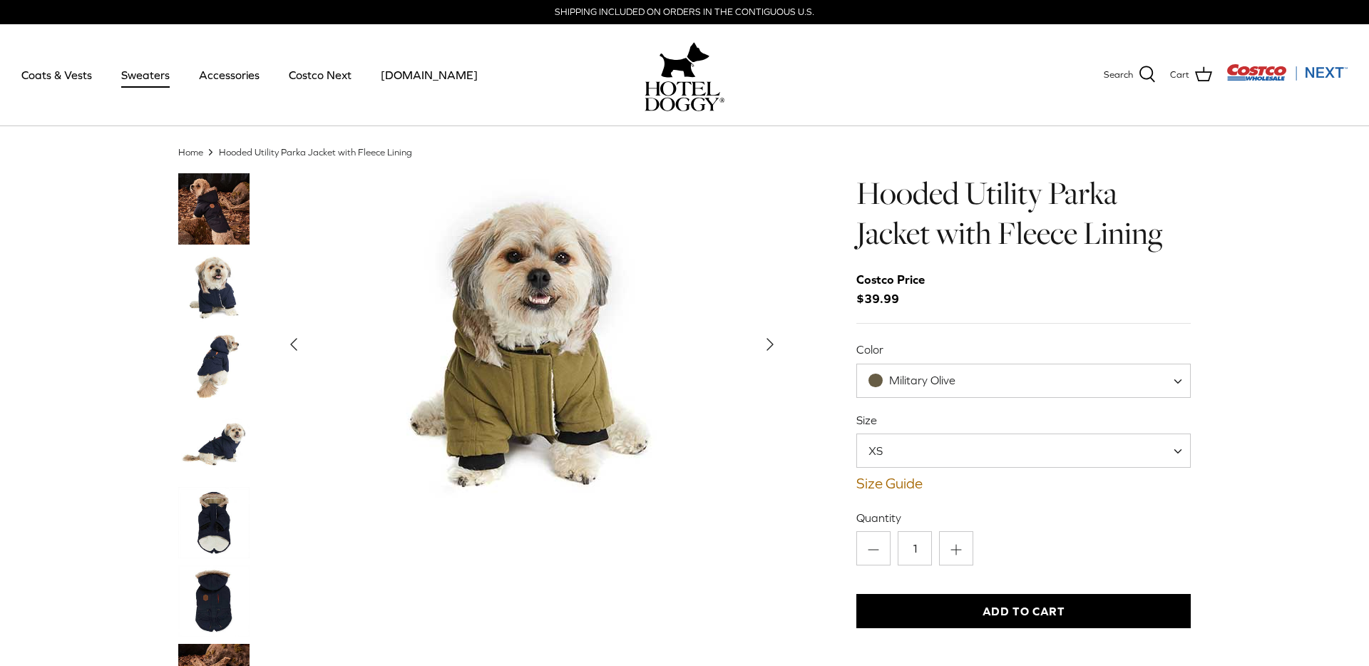
click at [159, 78] on link "Sweaters" at bounding box center [145, 75] width 74 height 48
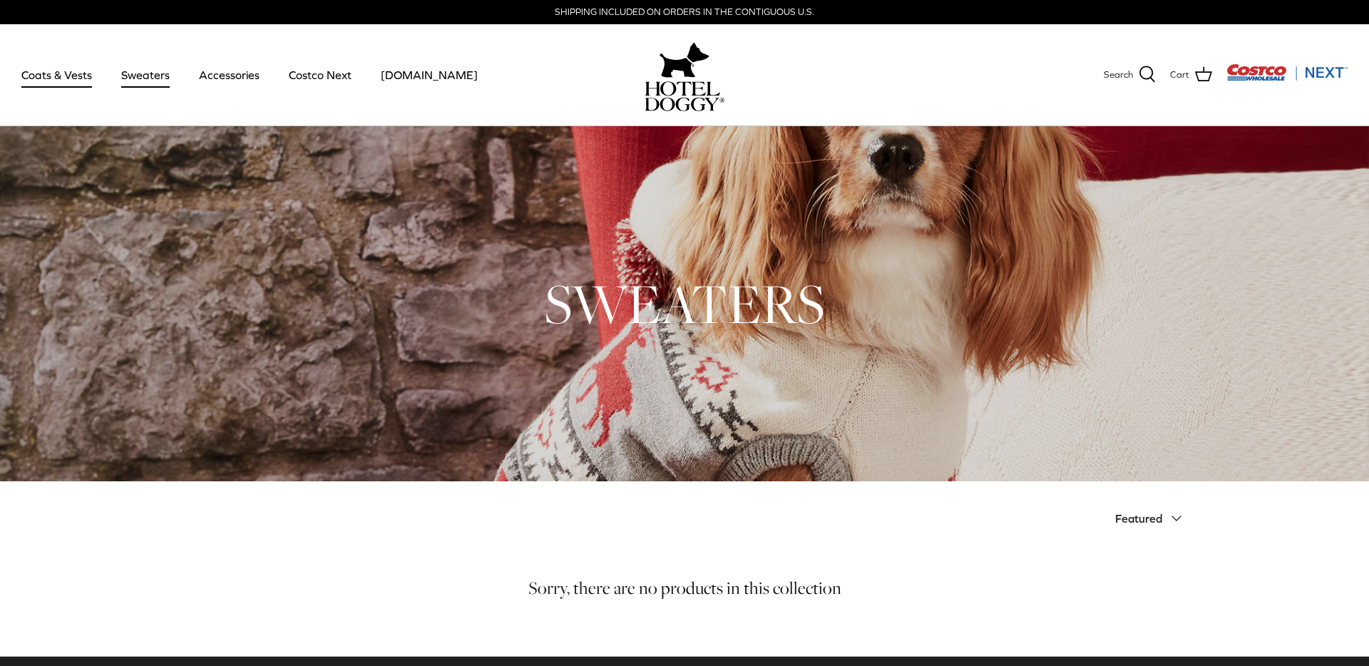
click at [93, 77] on link "Coats & Vests" at bounding box center [57, 75] width 96 height 48
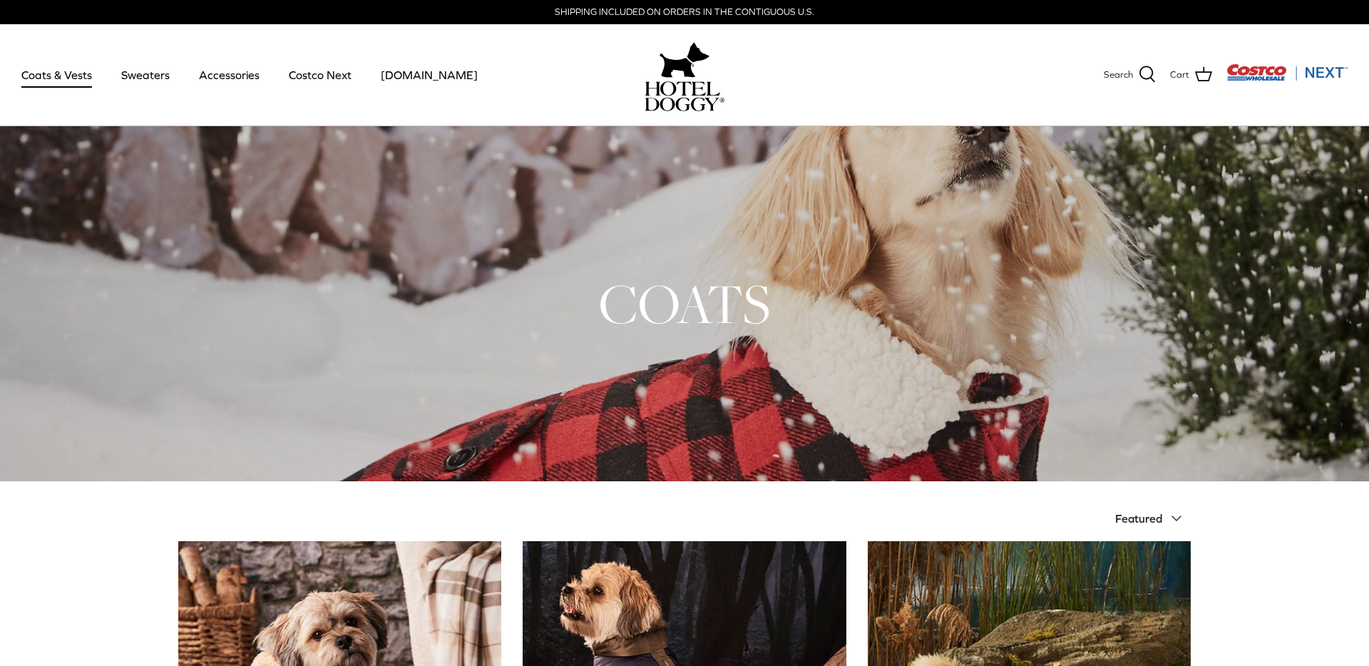
click at [1318, 83] on div at bounding box center [1279, 74] width 135 height 23
click at [1249, 71] on img "Costco Next" at bounding box center [1286, 72] width 121 height 18
